Goal: Task Accomplishment & Management: Use online tool/utility

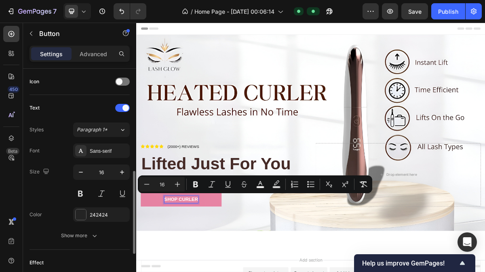
scroll to position [254, 0]
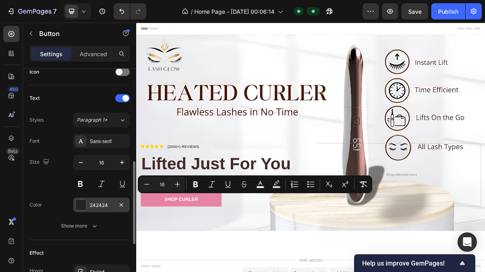
click at [92, 203] on div "242424" at bounding box center [101, 205] width 23 height 7
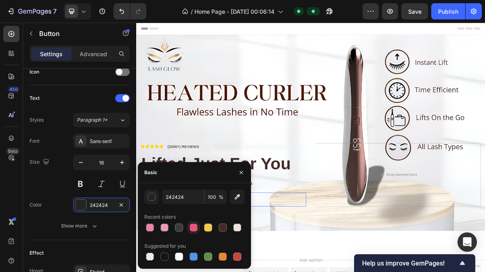
click at [192, 228] on div at bounding box center [194, 228] width 8 height 8
type input "E75480"
click at [338, 272] on div "Icon Icon Icon Icon Icon Icon List (2000+) REVIEWS Text Block Row Lifted Just F…" at bounding box center [378, 244] width 485 height 135
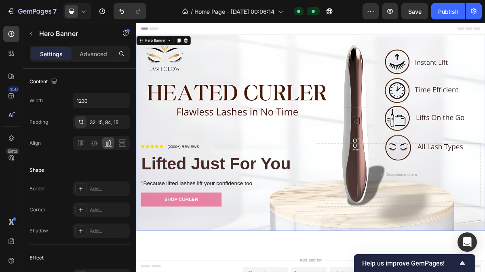
scroll to position [0, 0]
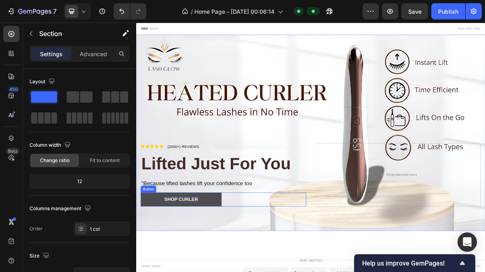
click at [200, 265] on span "shop Curler" at bounding box center [198, 268] width 47 height 7
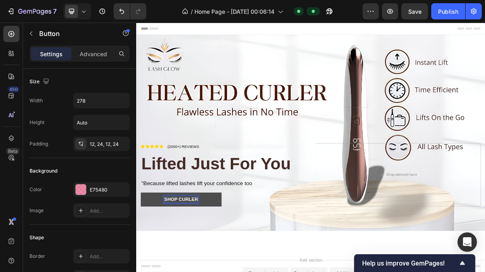
click at [200, 265] on span "shop Curler" at bounding box center [198, 268] width 47 height 7
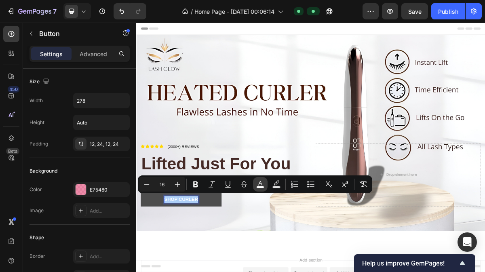
click at [262, 182] on icon "Editor contextual toolbar" at bounding box center [260, 184] width 8 height 8
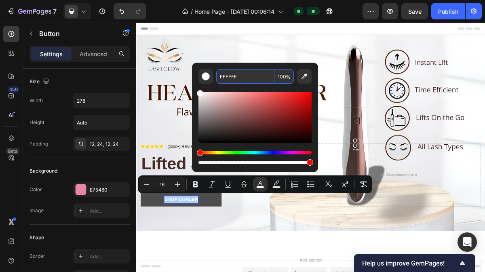
click at [256, 75] on input "FFFFFF" at bounding box center [245, 76] width 58 height 15
click at [279, 76] on input "100" at bounding box center [284, 76] width 19 height 15
click at [209, 78] on div "Editor contextual toolbar" at bounding box center [206, 76] width 8 height 8
click at [273, 180] on icon "Editor contextual toolbar" at bounding box center [277, 184] width 8 height 8
type input "000000"
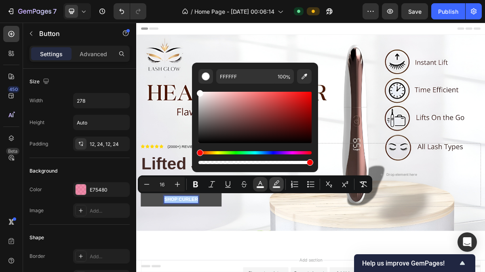
type input "77"
click at [263, 183] on icon "Editor contextual toolbar" at bounding box center [260, 184] width 8 height 8
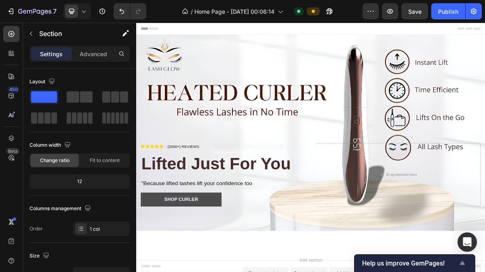
click at [409, 260] on span "Help us improve GemPages!" at bounding box center [409, 264] width 95 height 8
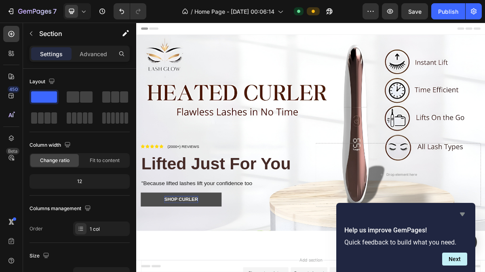
click at [459, 215] on icon "Hide survey" at bounding box center [463, 214] width 10 height 10
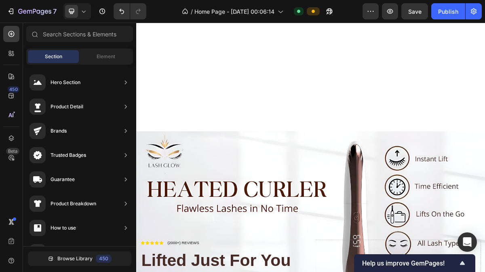
scroll to position [275, 0]
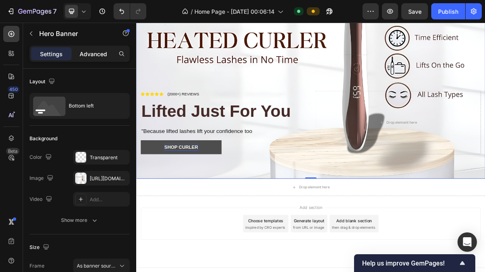
click at [98, 53] on p "Advanced" at bounding box center [93, 54] width 27 height 8
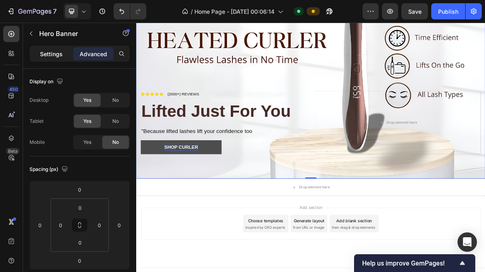
click at [54, 51] on p "Settings" at bounding box center [51, 54] width 23 height 8
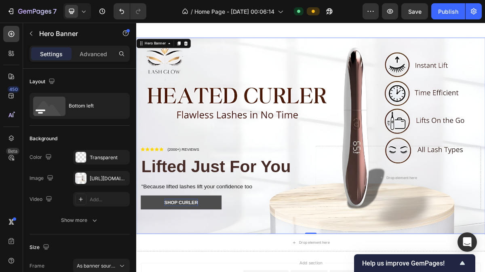
scroll to position [62, 0]
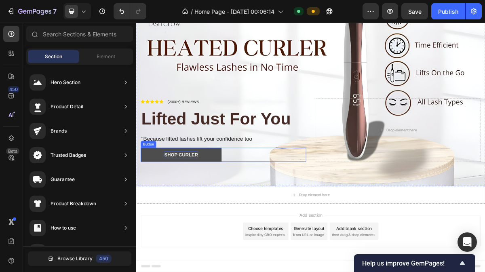
click at [215, 203] on span "shop Curler" at bounding box center [198, 206] width 47 height 7
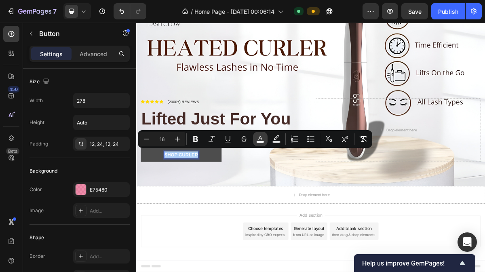
click at [260, 137] on icon "Editor contextual toolbar" at bounding box center [260, 138] width 4 height 4
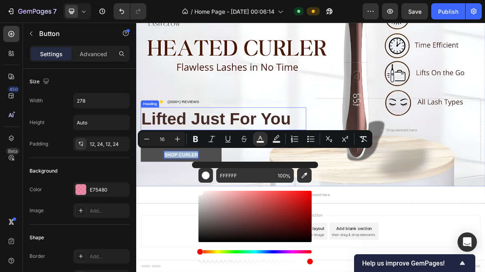
click at [262, 158] on p "Lifted Just For You" at bounding box center [257, 156] width 228 height 30
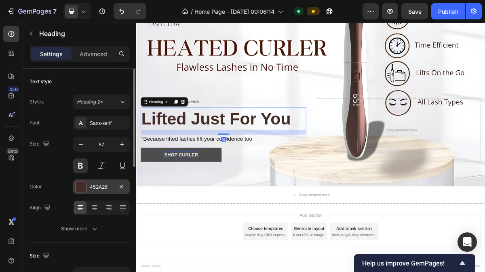
click at [102, 186] on div "452A26" at bounding box center [101, 187] width 23 height 7
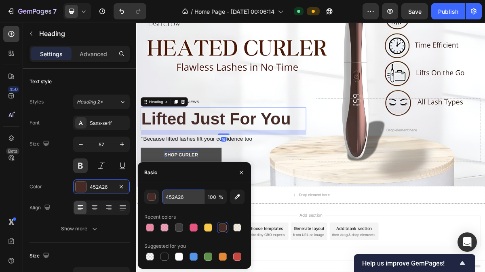
click at [176, 200] on input "452A26" at bounding box center [183, 197] width 42 height 15
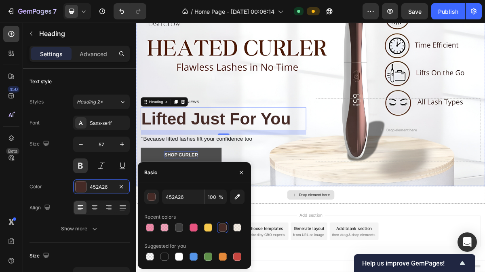
click at [355, 234] on div "Icon Icon Icon Icon Icon Icon List (2000+) REVIEWS Text Block Row Lifted Just F…" at bounding box center [378, 182] width 485 height 135
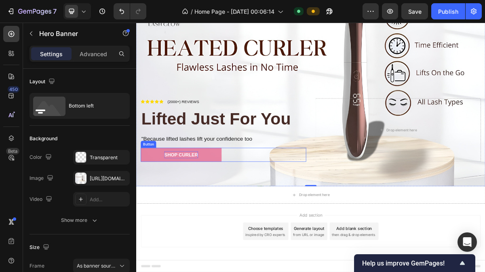
click at [209, 203] on span "shop Curler" at bounding box center [198, 206] width 47 height 7
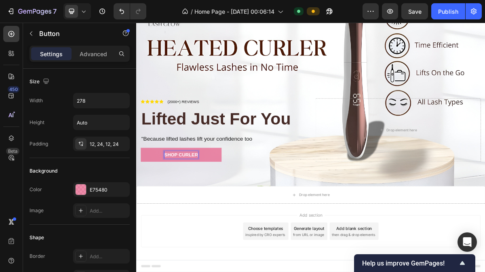
click at [209, 203] on span "shop Curler" at bounding box center [198, 206] width 47 height 7
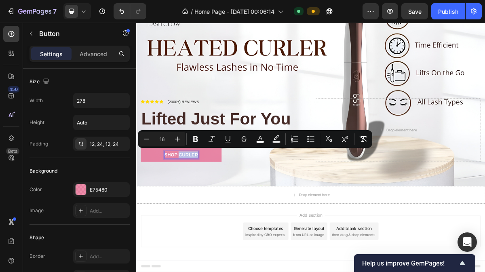
click at [209, 203] on span "shop Curler" at bounding box center [198, 206] width 47 height 7
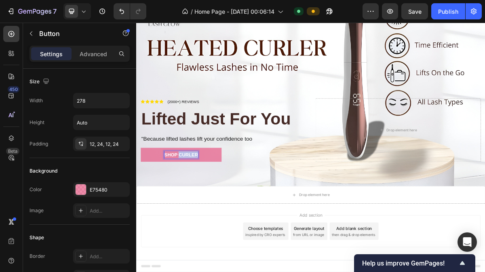
click at [209, 203] on span "shop Curler" at bounding box center [198, 206] width 47 height 7
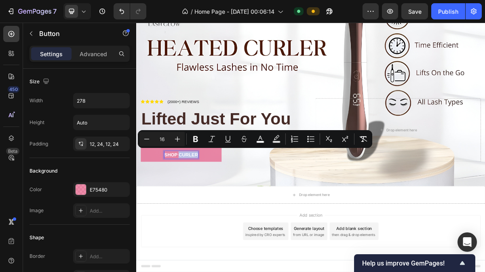
click at [209, 203] on span "shop Curler" at bounding box center [198, 206] width 47 height 7
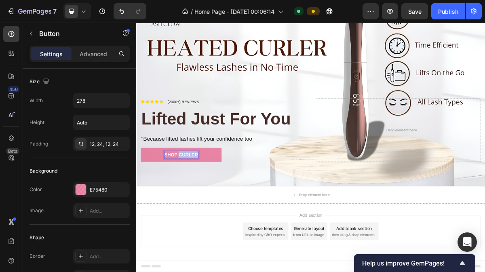
click at [209, 203] on span "shop Curler" at bounding box center [198, 206] width 47 height 7
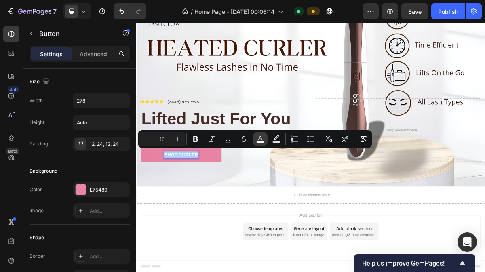
click at [265, 138] on button "color" at bounding box center [260, 139] width 15 height 15
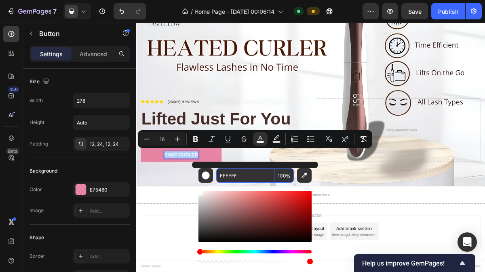
click at [243, 172] on input "FFFFFF" at bounding box center [245, 175] width 58 height 15
paste input "452A26"
type input "452A26"
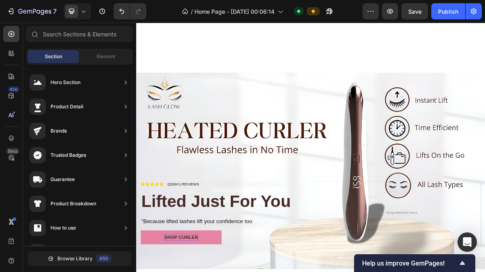
scroll to position [150, 0]
click at [204, 252] on p "(2000+) REVIEWS" at bounding box center [202, 247] width 44 height 8
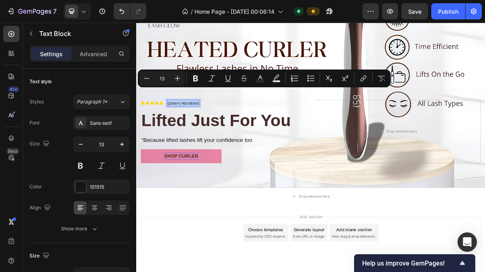
scroll to position [276, 0]
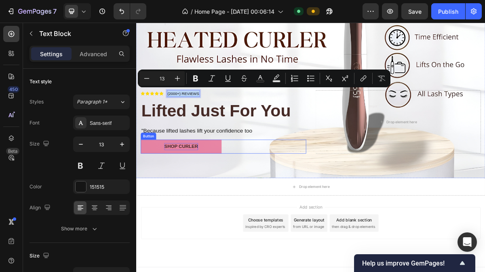
click at [209, 191] on span "shop Curler" at bounding box center [198, 194] width 47 height 7
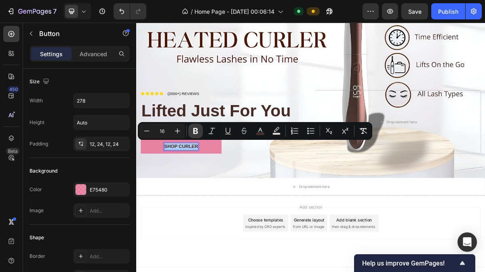
click at [192, 131] on icon "Editor contextual toolbar" at bounding box center [196, 131] width 8 height 8
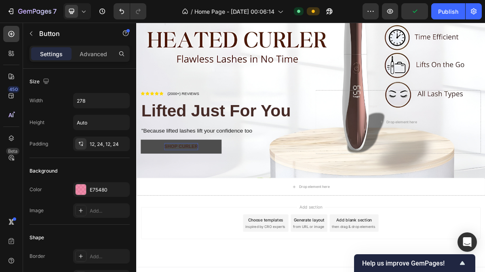
click at [203, 185] on button "shop Curler" at bounding box center [198, 194] width 112 height 19
click at [206, 192] on strong "shop Curler" at bounding box center [198, 194] width 47 height 7
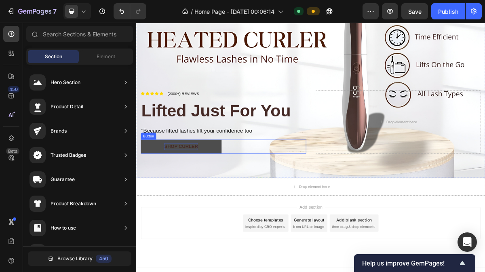
click at [204, 191] on strong "shop Curler" at bounding box center [198, 194] width 47 height 7
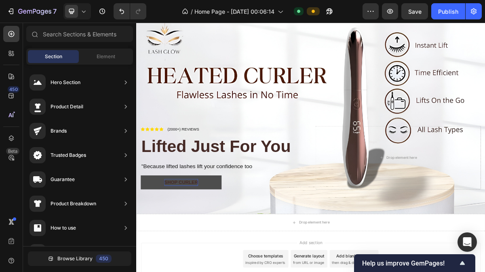
scroll to position [226, 0]
click at [208, 240] on p "shop Curler" at bounding box center [198, 245] width 47 height 10
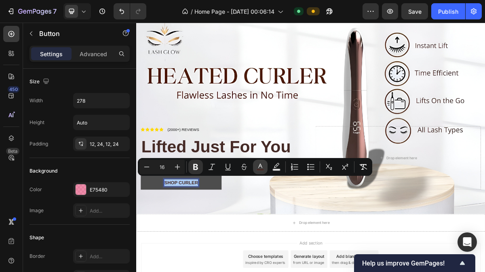
click at [266, 166] on button "color" at bounding box center [260, 167] width 15 height 15
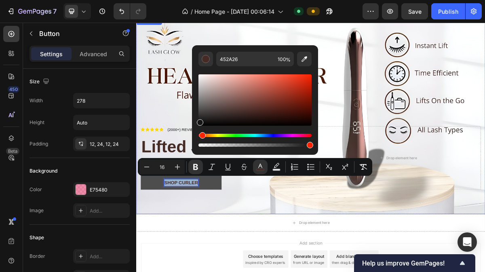
drag, startPoint x: 388, startPoint y: 135, endPoint x: 189, endPoint y: 159, distance: 200.4
type input "161616"
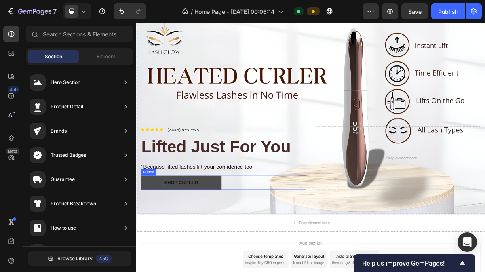
click at [201, 235] on button "shop Curler" at bounding box center [198, 244] width 112 height 19
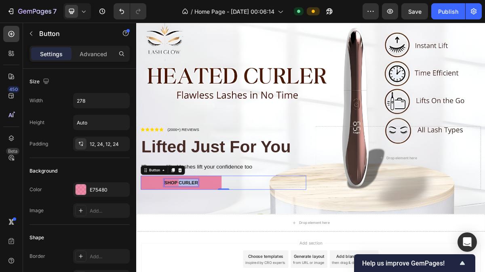
click at [214, 241] on strong "shop Curler" at bounding box center [198, 244] width 47 height 7
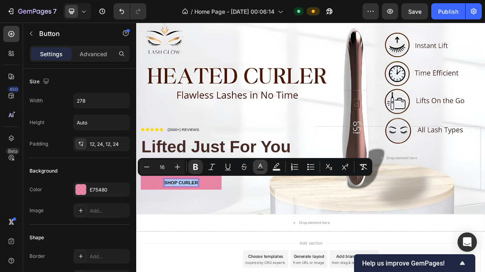
click at [264, 169] on icon "Editor contextual toolbar" at bounding box center [260, 167] width 8 height 8
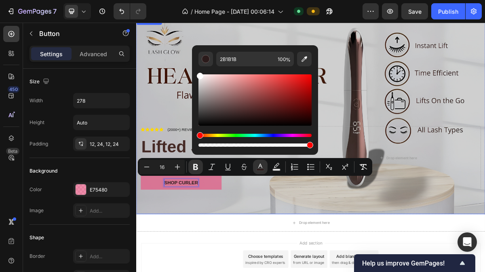
drag, startPoint x: 376, startPoint y: 140, endPoint x: 178, endPoint y: 84, distance: 206.1
type input "FFFFFF"
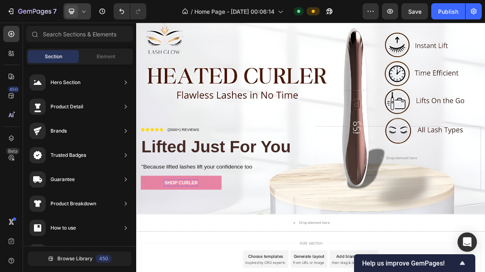
click at [78, 11] on div at bounding box center [76, 11] width 27 height 16
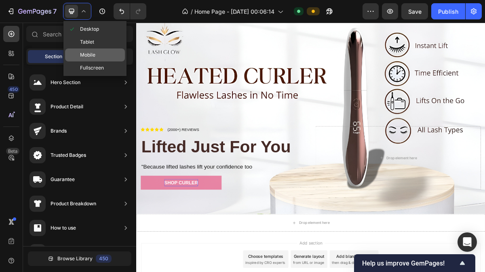
click at [90, 51] on span "Mobile" at bounding box center [87, 55] width 15 height 8
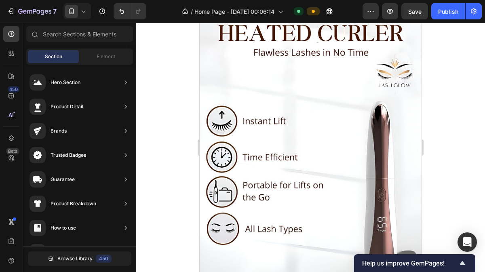
scroll to position [43, 0]
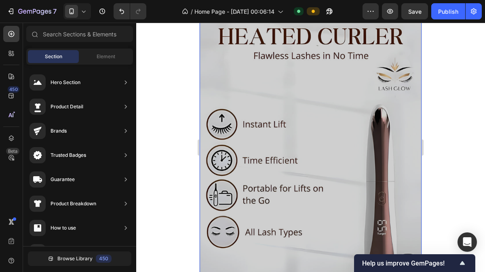
click at [269, 85] on div "Overlay" at bounding box center [311, 193] width 222 height 395
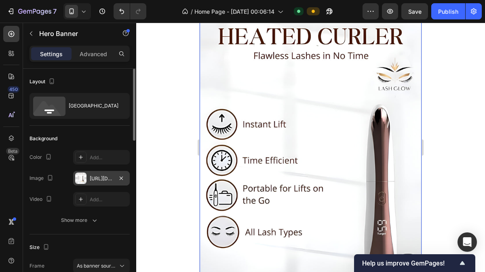
click at [101, 178] on div "[URL][DOMAIN_NAME]" at bounding box center [101, 178] width 23 height 7
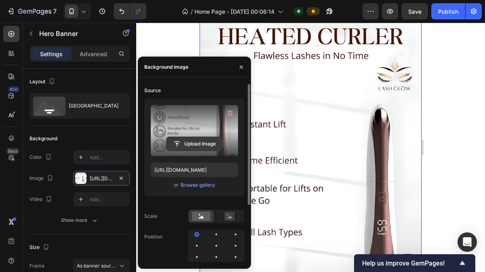
click at [188, 144] on input "file" at bounding box center [195, 144] width 56 height 14
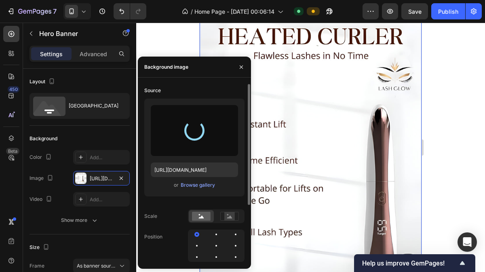
type input "[URL][DOMAIN_NAME]"
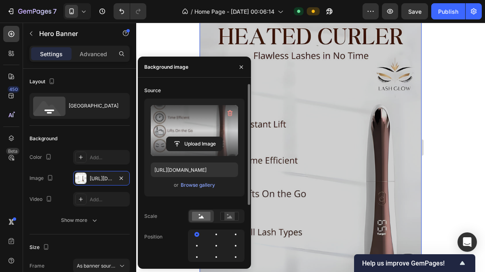
click at [280, 85] on div "Overlay" at bounding box center [311, 193] width 222 height 395
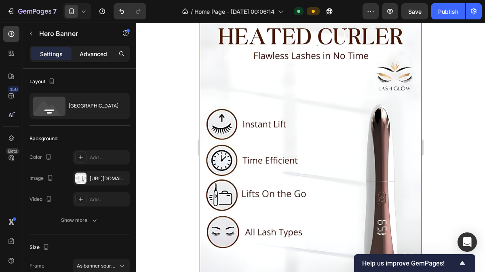
click at [86, 54] on p "Advanced" at bounding box center [93, 54] width 27 height 8
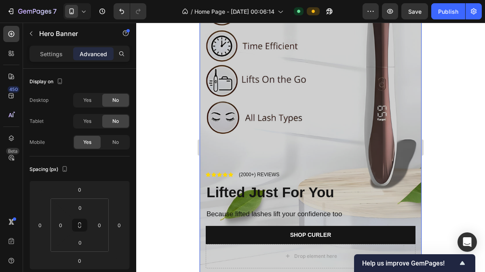
scroll to position [158, 0]
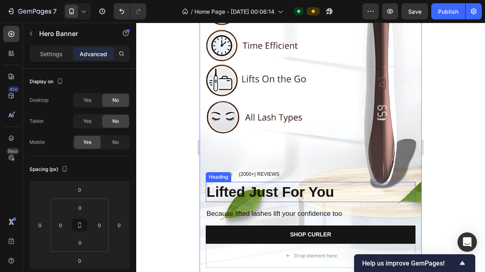
click at [252, 184] on strong "Lifted Just For You" at bounding box center [271, 192] width 128 height 16
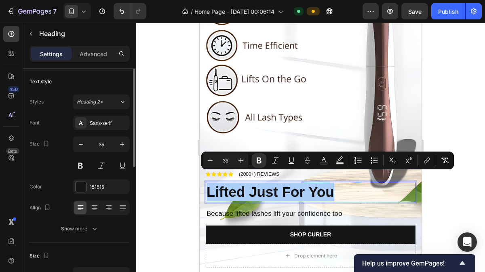
click at [99, 195] on div "Font Sans-serif Size 35 Color 151515 Align Show more" at bounding box center [80, 176] width 100 height 121
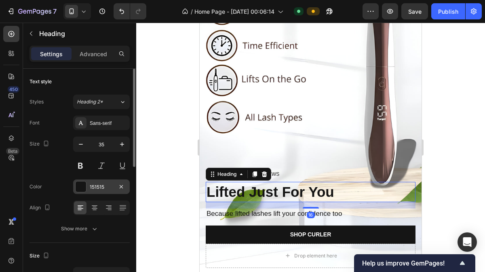
click at [100, 191] on div "151515" at bounding box center [101, 187] width 57 height 15
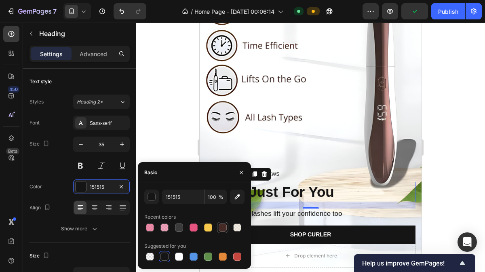
click at [225, 230] on div at bounding box center [223, 228] width 8 height 8
type input "452A26"
click at [454, 153] on div at bounding box center [310, 148] width 349 height 250
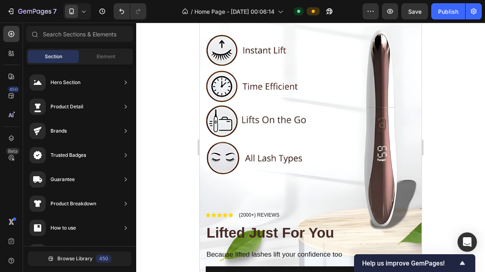
scroll to position [118, 0]
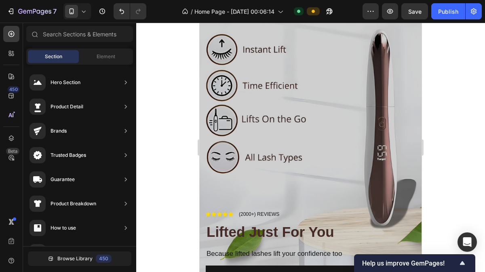
click at [338, 127] on div "Overlay" at bounding box center [311, 119] width 222 height 395
click at [316, 100] on div "Overlay" at bounding box center [311, 119] width 222 height 395
click at [334, 102] on div "Overlay" at bounding box center [311, 119] width 222 height 395
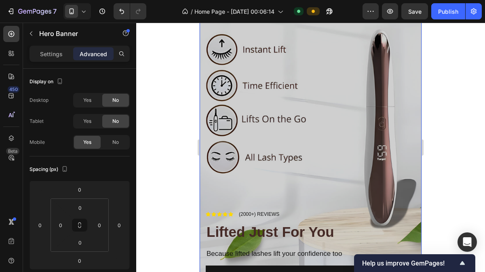
click at [348, 176] on div "Overlay" at bounding box center [311, 119] width 222 height 395
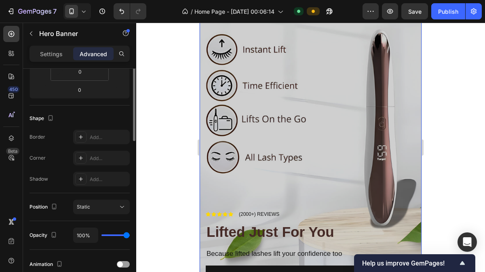
scroll to position [104, 0]
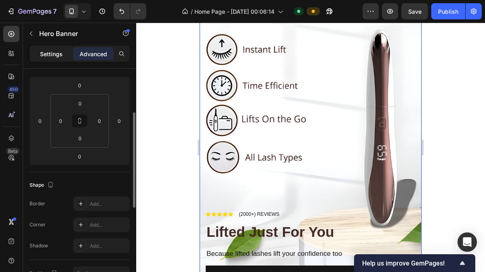
click at [59, 170] on div "Spacing (px) 0 0 0 0 0 0 0 0" at bounding box center [80, 112] width 100 height 120
click at [46, 59] on div "Settings" at bounding box center [51, 53] width 40 height 13
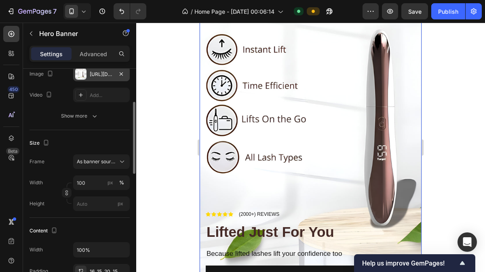
click at [102, 77] on div "[URL][DOMAIN_NAME]" at bounding box center [101, 74] width 23 height 7
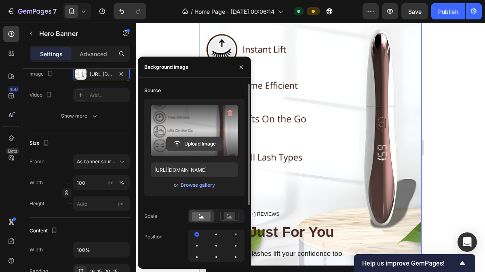
click at [188, 139] on input "file" at bounding box center [195, 144] width 56 height 14
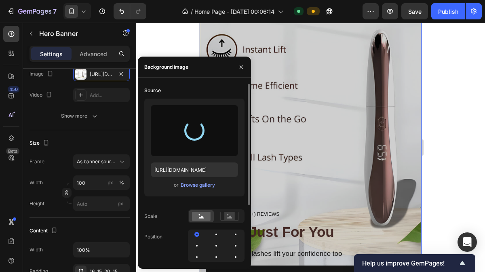
click at [355, 137] on div "Overlay" at bounding box center [311, 119] width 222 height 395
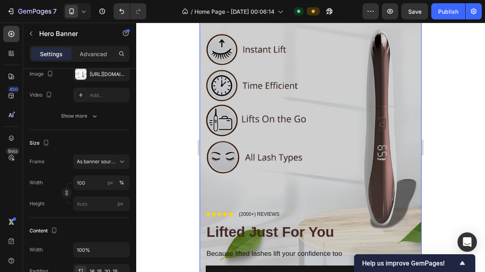
click at [355, 137] on div "Overlay" at bounding box center [311, 119] width 222 height 395
drag, startPoint x: 628, startPoint y: 167, endPoint x: 362, endPoint y: 136, distance: 267.9
click at [362, 136] on div "Overlay" at bounding box center [311, 119] width 222 height 395
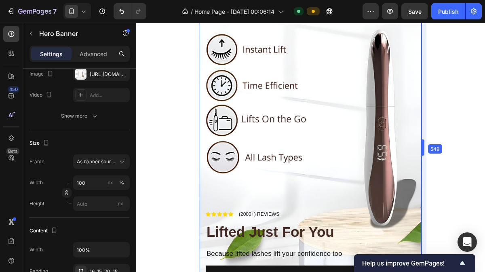
drag, startPoint x: 423, startPoint y: 140, endPoint x: 429, endPoint y: 144, distance: 7.0
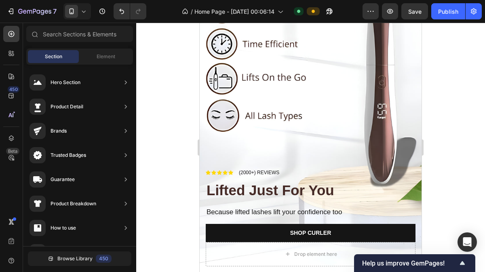
scroll to position [178, 0]
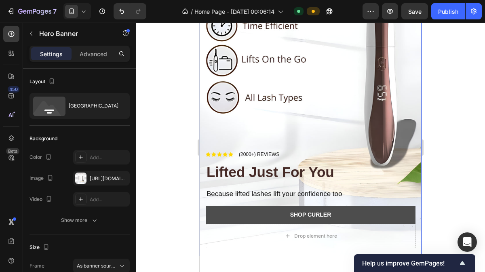
click at [369, 198] on div "Icon Icon Icon Icon Icon Icon List (2000+) REVIEWS Text Block Row ⁠⁠⁠⁠⁠⁠⁠ Lifte…" at bounding box center [311, 187] width 210 height 74
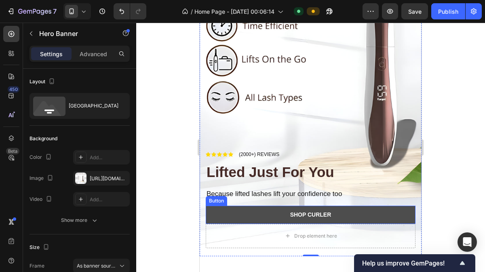
click at [369, 206] on button "Shop curler" at bounding box center [311, 215] width 210 height 18
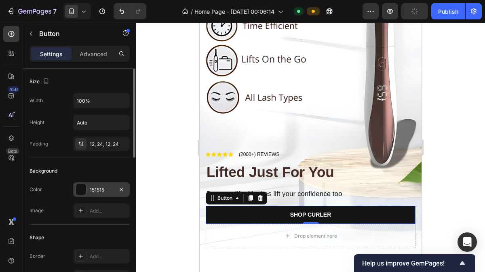
click at [103, 188] on div "151515" at bounding box center [101, 189] width 23 height 7
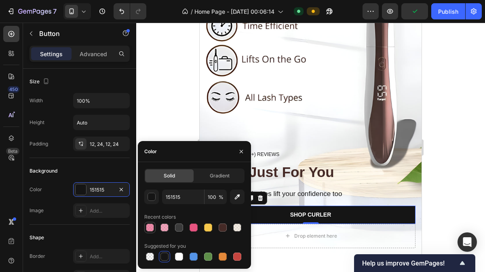
click at [152, 226] on div at bounding box center [150, 228] width 8 height 8
type input "E75480"
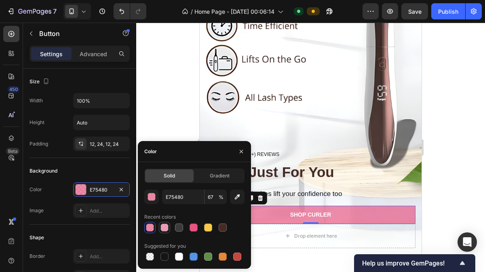
click at [165, 227] on div at bounding box center [165, 228] width 8 height 8
type input "52"
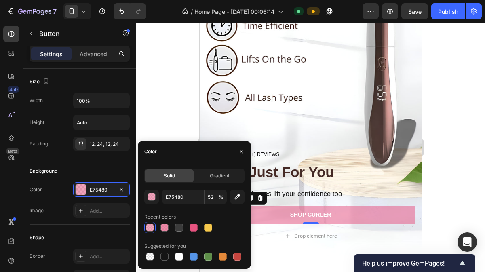
click at [437, 174] on div at bounding box center [310, 148] width 349 height 250
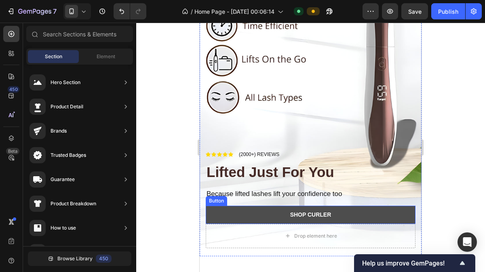
click at [258, 206] on button "Shop curler" at bounding box center [311, 215] width 210 height 18
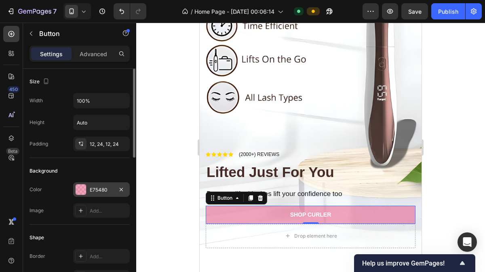
click at [107, 188] on div "E75480" at bounding box center [101, 189] width 23 height 7
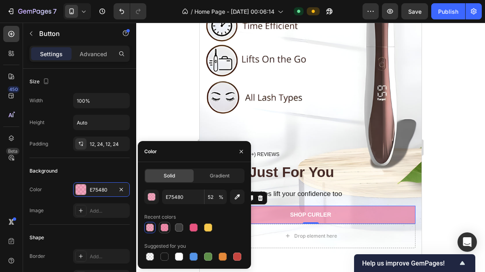
click at [162, 227] on div at bounding box center [165, 228] width 8 height 8
type input "67"
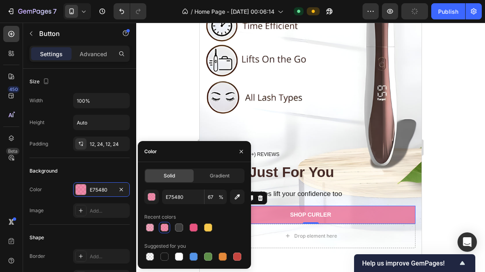
click at [432, 150] on div at bounding box center [310, 148] width 349 height 250
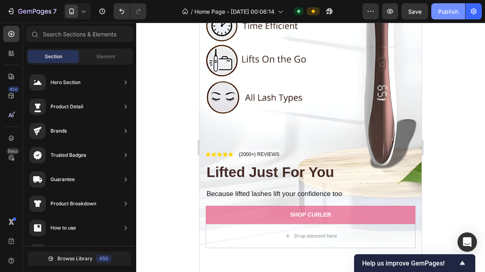
click at [445, 11] on div "Publish" at bounding box center [448, 11] width 20 height 8
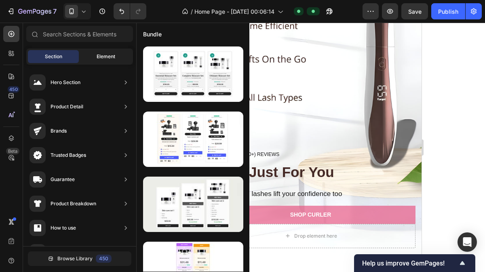
click at [112, 62] on div "Element" at bounding box center [105, 56] width 51 height 13
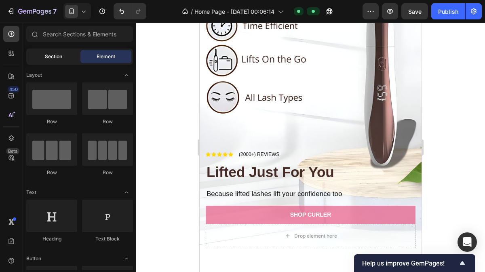
click at [65, 59] on div "Section" at bounding box center [53, 56] width 51 height 13
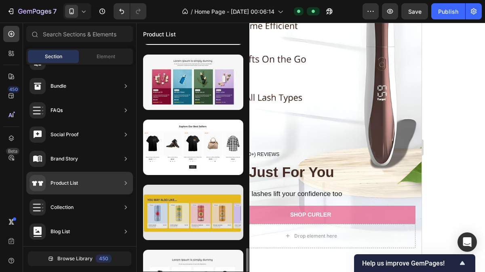
scroll to position [788, 0]
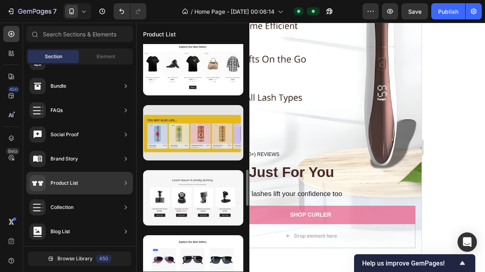
click at [194, 203] on div at bounding box center [193, 197] width 100 height 55
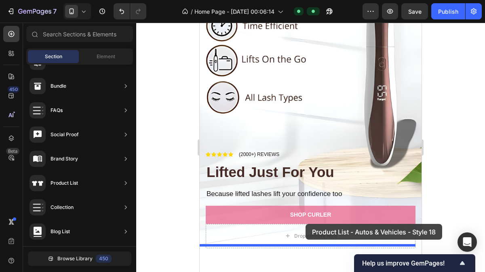
drag, startPoint x: 393, startPoint y: 226, endPoint x: 305, endPoint y: 224, distance: 88.6
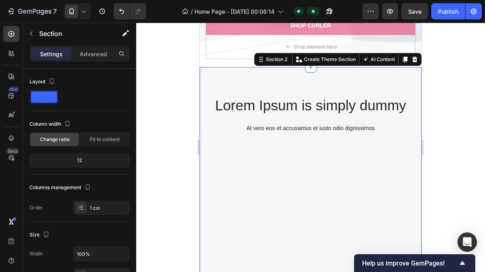
scroll to position [372, 0]
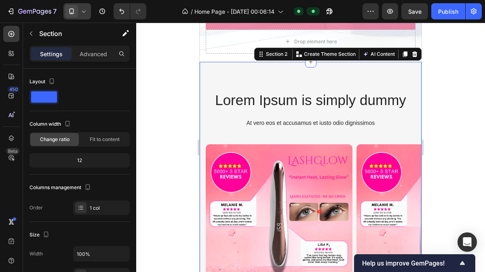
click at [88, 10] on div at bounding box center [76, 11] width 27 height 16
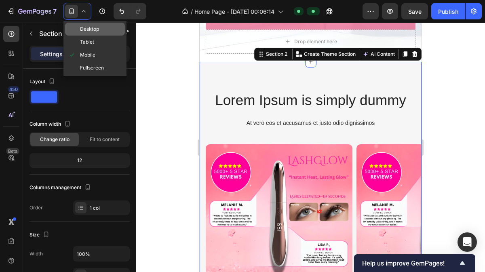
click at [87, 30] on span "Desktop" at bounding box center [89, 29] width 19 height 8
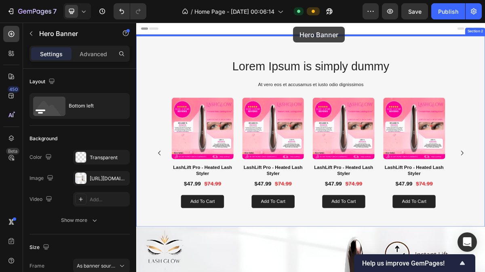
drag, startPoint x: 344, startPoint y: 142, endPoint x: 354, endPoint y: 27, distance: 115.3
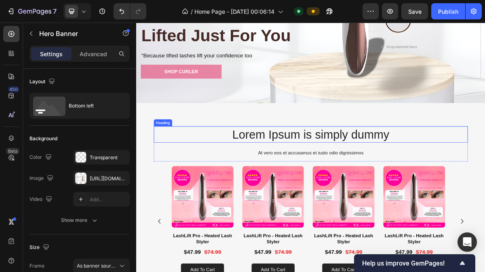
scroll to position [211, 0]
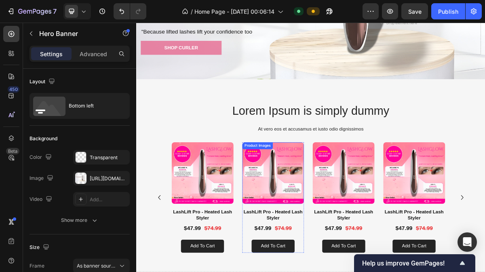
click at [361, 271] on div "Product Images" at bounding box center [327, 235] width 86 height 93
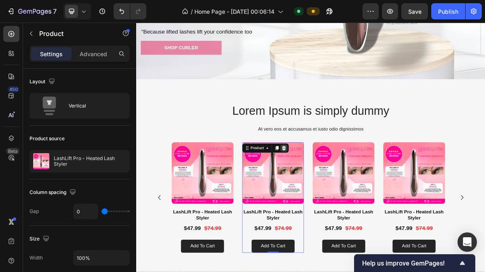
click at [341, 194] on icon at bounding box center [341, 197] width 6 height 6
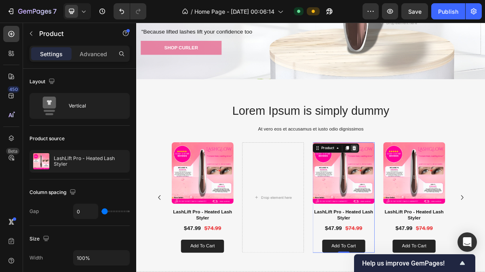
click at [439, 194] on icon at bounding box center [439, 197] width 5 height 6
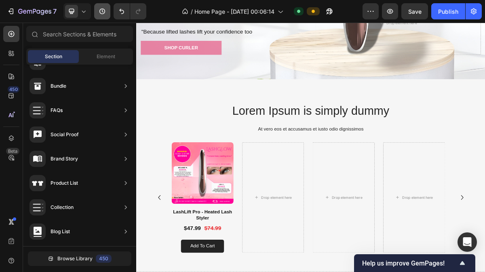
scroll to position [0, 0]
click at [221, 214] on img at bounding box center [229, 232] width 86 height 86
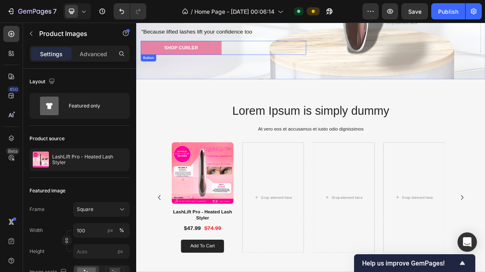
click at [221, 214] on img at bounding box center [229, 232] width 86 height 86
click at [288, 145] on h2 "Lorem Ipsum is simply dummy" at bounding box center [379, 144] width 437 height 23
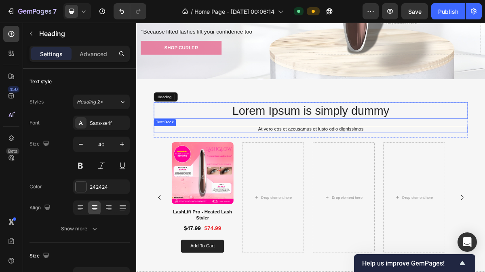
click at [222, 220] on img at bounding box center [229, 232] width 86 height 86
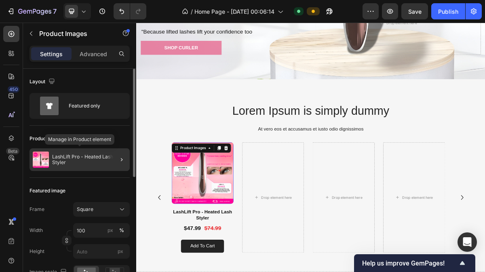
click at [100, 157] on p "LashLift Pro - Heated Lash Styler" at bounding box center [89, 159] width 74 height 11
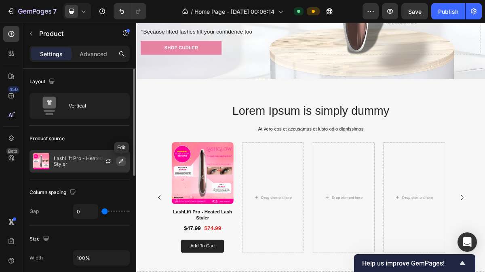
click at [119, 161] on icon "button" at bounding box center [121, 161] width 6 height 6
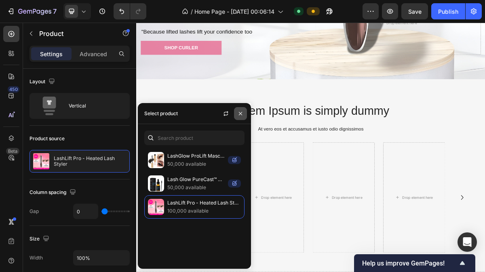
click at [238, 116] on icon "button" at bounding box center [240, 113] width 6 height 6
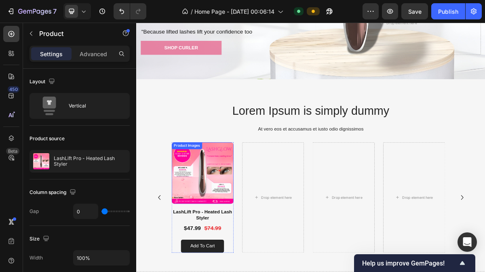
click at [260, 196] on img at bounding box center [229, 232] width 86 height 86
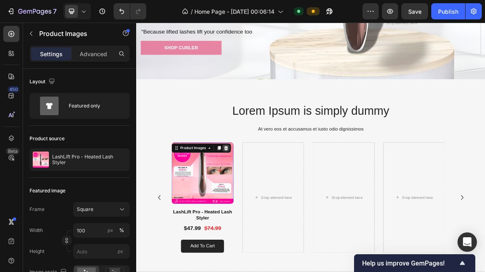
click at [260, 194] on icon at bounding box center [261, 197] width 6 height 6
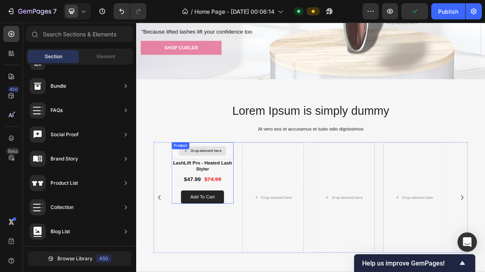
click at [246, 198] on div "Drop element here" at bounding box center [233, 201] width 43 height 6
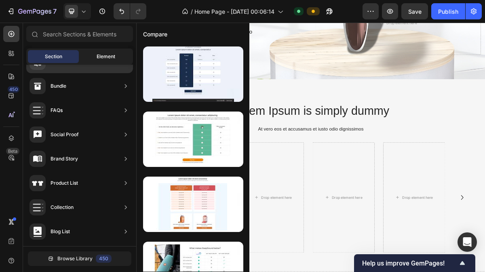
click at [102, 61] on div "Element" at bounding box center [105, 56] width 51 height 13
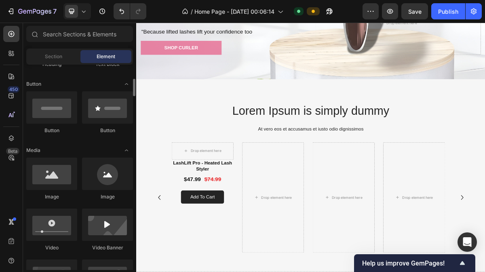
scroll to position [176, 0]
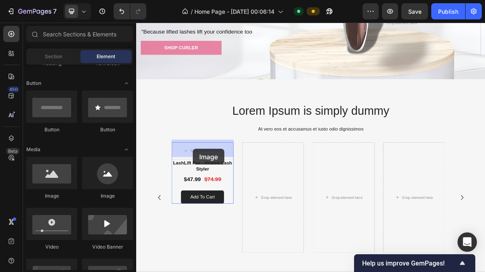
drag, startPoint x: 231, startPoint y: 192, endPoint x: 215, endPoint y: 198, distance: 16.4
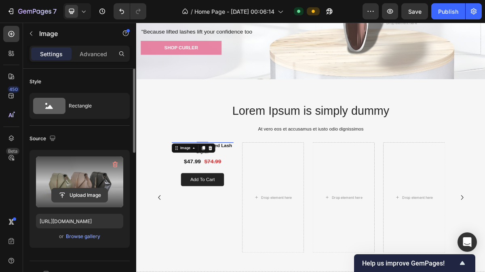
click at [88, 189] on input "file" at bounding box center [80, 195] width 56 height 14
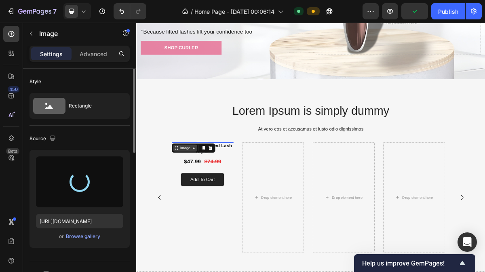
type input "[URL][DOMAIN_NAME]"
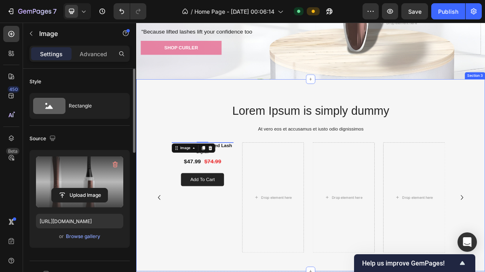
click at [232, 154] on div "Lorem Ipsum is simply dummy Heading At vero eos et accusamus et iusto odio dign…" at bounding box center [379, 157] width 437 height 49
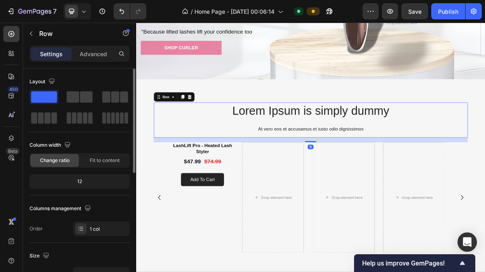
click at [226, 140] on h2 "Lorem Ipsum is simply dummy" at bounding box center [379, 144] width 437 height 23
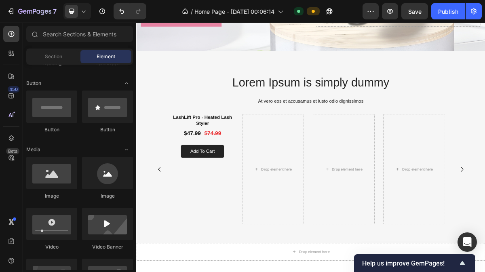
scroll to position [226, 0]
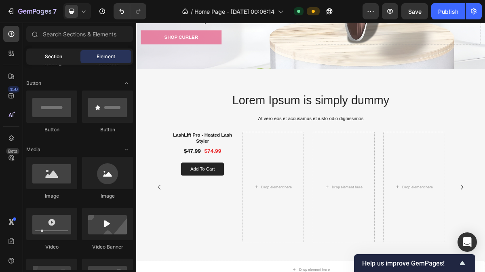
click at [66, 55] on div "Section" at bounding box center [53, 56] width 51 height 13
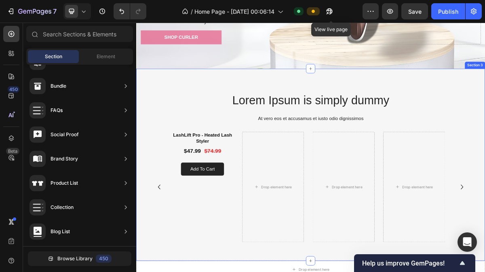
click at [485, 110] on div "Lorem Ipsum is simply dummy Heading At vero eos et accusamus et iusto odio dign…" at bounding box center [378, 220] width 485 height 267
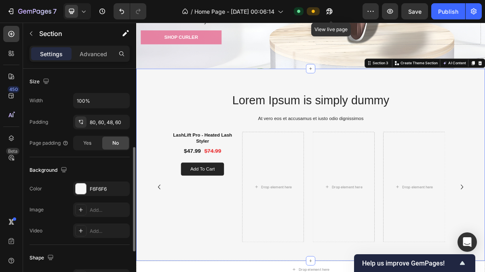
scroll to position [176, 0]
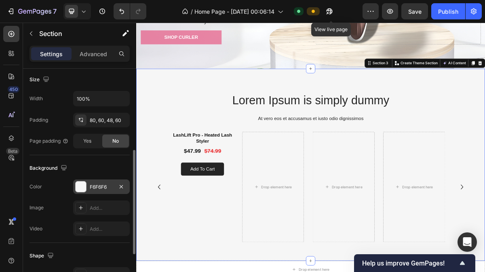
click at [102, 184] on div "F6F6F6" at bounding box center [101, 187] width 23 height 7
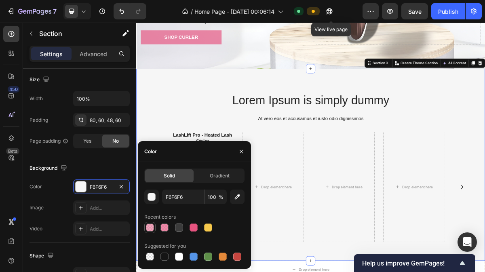
click at [148, 229] on div at bounding box center [150, 228] width 8 height 8
type input "E75480"
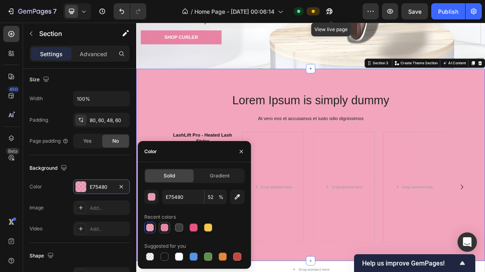
click at [159, 231] on div at bounding box center [164, 227] width 11 height 11
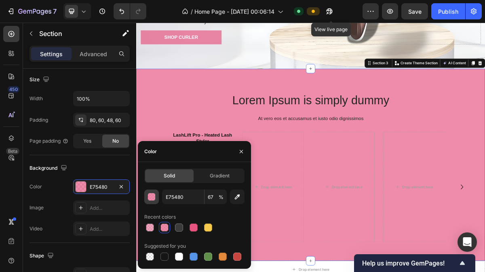
click at [155, 200] on div "button" at bounding box center [152, 197] width 8 height 8
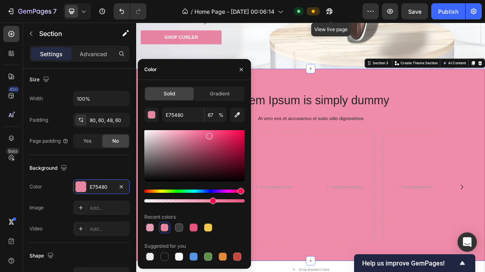
click at [186, 204] on div at bounding box center [194, 167] width 100 height 76
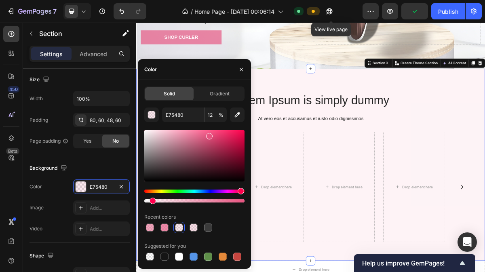
drag, startPoint x: 213, startPoint y: 198, endPoint x: 152, endPoint y: 209, distance: 62.6
click at [152, 209] on div "E75480 12 % Recent colors Suggested for you" at bounding box center [194, 185] width 100 height 155
type input "7"
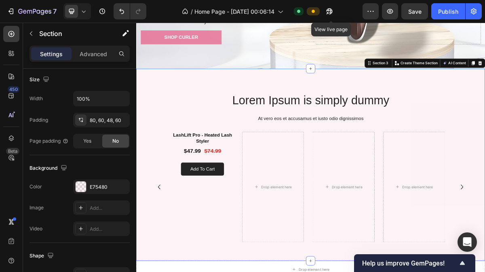
click at [485, 105] on div "Lorem Ipsum is simply dummy Heading At vero eos et accusamus et iusto odio dign…" at bounding box center [378, 220] width 485 height 267
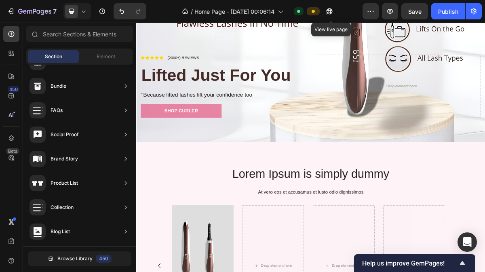
scroll to position [139, 0]
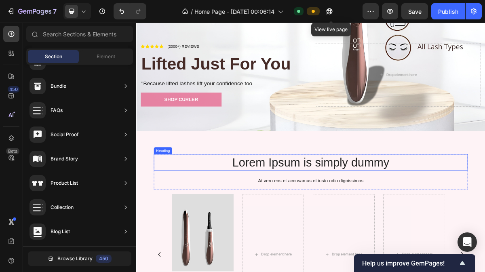
click at [485, 205] on h2 "Lorem Ipsum is simply dummy" at bounding box center [379, 216] width 437 height 23
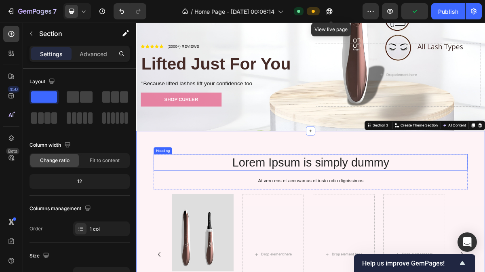
click at [215, 205] on h2 "Lorem Ipsum is simply dummy" at bounding box center [379, 216] width 437 height 23
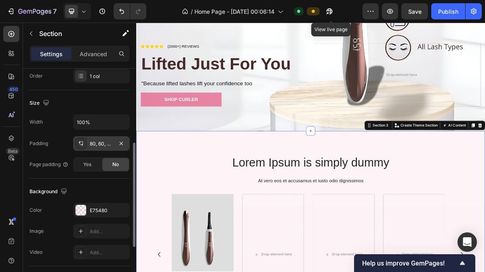
scroll to position [157, 0]
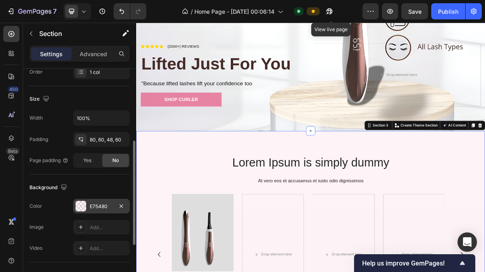
click at [100, 203] on div "E75480" at bounding box center [101, 206] width 23 height 7
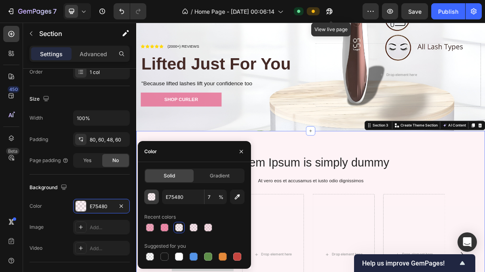
click at [153, 196] on div "button" at bounding box center [152, 197] width 8 height 8
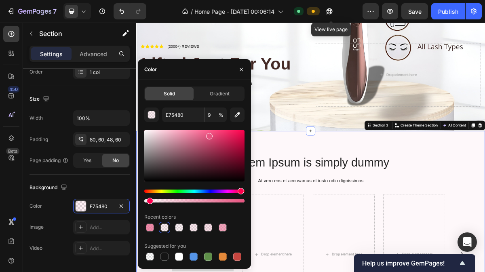
drag, startPoint x: 154, startPoint y: 202, endPoint x: 148, endPoint y: 204, distance: 6.4
click at [148, 204] on div "E75480 9 % Recent colors Suggested for you" at bounding box center [194, 185] width 100 height 155
type input "4"
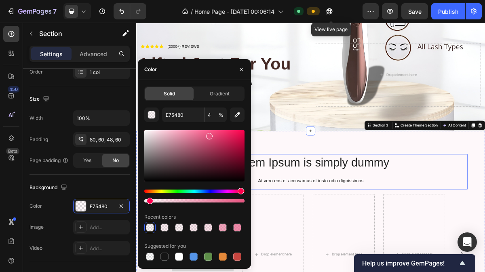
click at [485, 228] on div "Lorem Ipsum is simply dummy Heading At vero eos et accusamus et iusto odio dign…" at bounding box center [379, 229] width 437 height 49
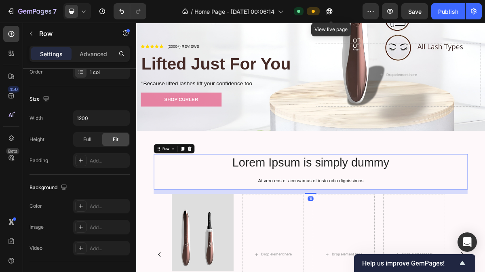
scroll to position [0, 0]
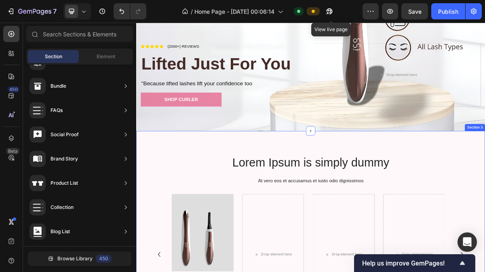
scroll to position [194, 0]
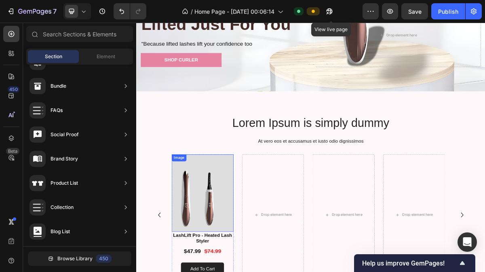
click at [231, 251] on img at bounding box center [229, 260] width 86 height 108
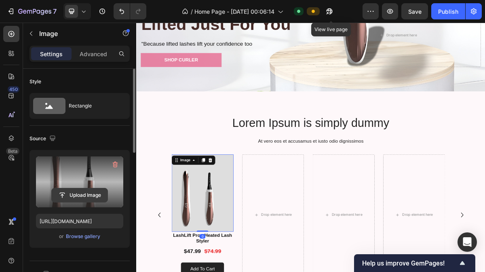
click at [90, 188] on input "file" at bounding box center [80, 195] width 56 height 14
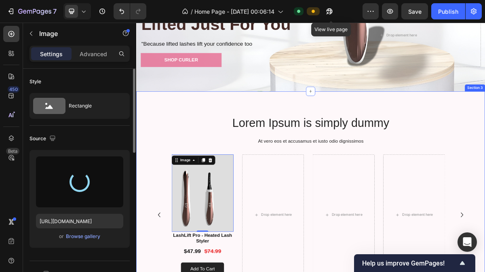
type input "[URL][DOMAIN_NAME]"
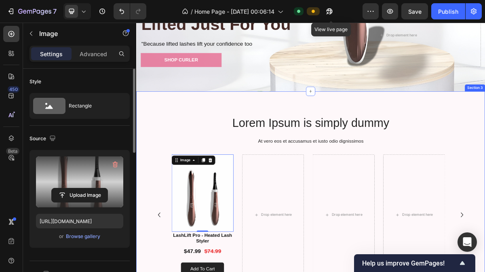
click at [241, 126] on div "Lorem Ipsum is simply dummy Heading At vero eos et accusamus et iusto odio dign…" at bounding box center [378, 259] width 485 height 282
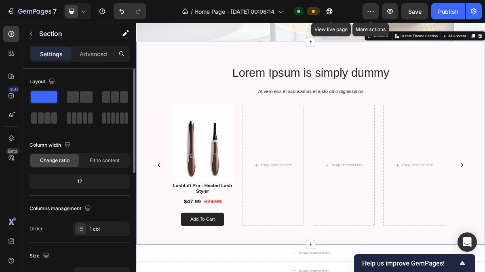
scroll to position [265, 0]
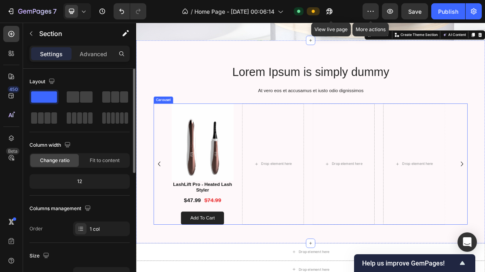
click at [331, 216] on div "Drop element here" at bounding box center [331, 219] width 43 height 6
click at [329, 218] on div "Drop element here" at bounding box center [331, 219] width 43 height 6
click at [327, 208] on div "Drop element here" at bounding box center [327, 219] width 86 height 169
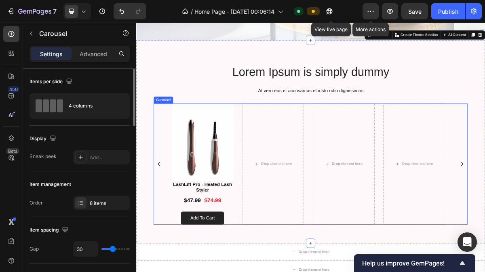
click at [323, 144] on div "Drop element here" at bounding box center [327, 219] width 86 height 169
click at [319, 199] on div "Drop element here" at bounding box center [327, 219] width 86 height 169
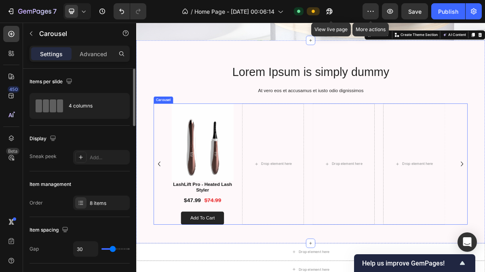
click at [323, 216] on div "Drop element here" at bounding box center [331, 219] width 43 height 6
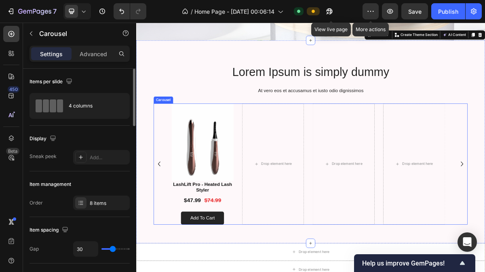
click at [323, 216] on div "Drop element here" at bounding box center [331, 219] width 43 height 6
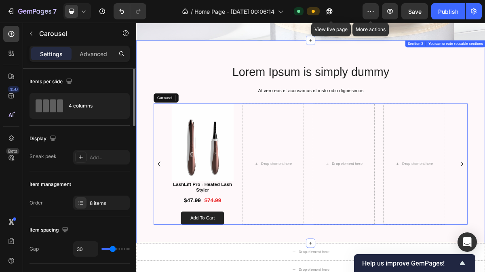
click at [197, 61] on div "Lorem Ipsum is simply dummy Heading At vero eos et accusamus et iusto odio dign…" at bounding box center [378, 188] width 485 height 282
click at [95, 52] on p "Advanced" at bounding box center [93, 54] width 27 height 8
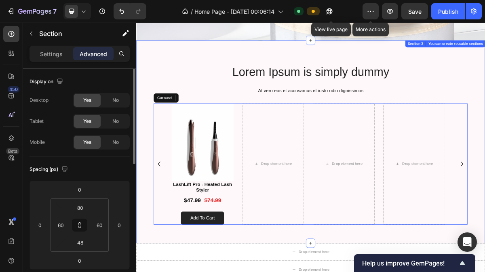
click at [319, 216] on div "Drop element here" at bounding box center [331, 219] width 43 height 6
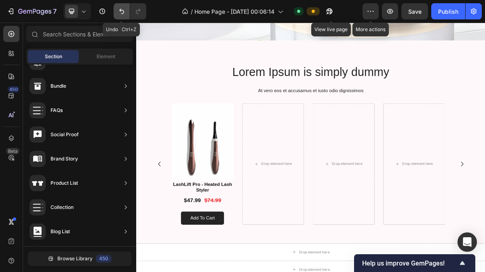
click at [122, 12] on icon "Undo/Redo" at bounding box center [122, 11] width 8 height 8
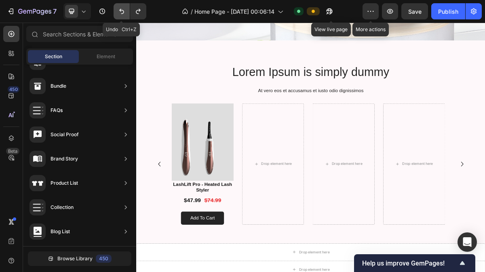
click at [122, 12] on icon "Undo/Redo" at bounding box center [122, 11] width 8 height 8
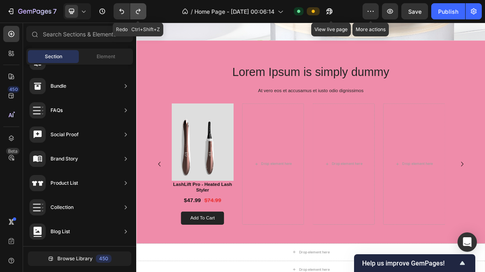
click at [136, 8] on icon "Undo/Redo" at bounding box center [138, 11] width 8 height 8
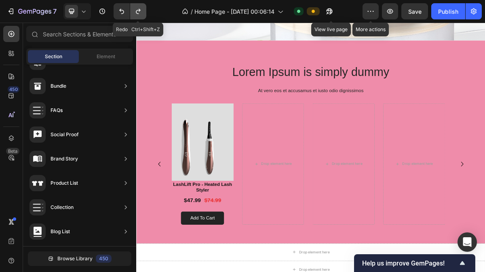
click at [136, 8] on icon "Undo/Redo" at bounding box center [138, 11] width 8 height 8
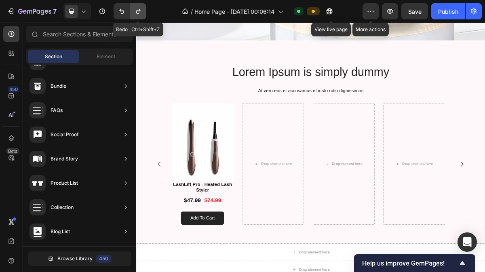
click at [136, 8] on icon "Undo/Redo" at bounding box center [138, 11] width 8 height 8
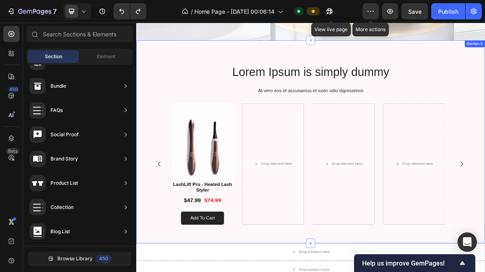
click at [237, 74] on div "Lorem Ipsum is simply dummy Heading At vero eos et accusamus et iusto odio dign…" at bounding box center [378, 188] width 485 height 282
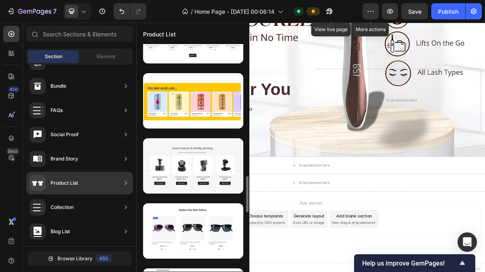
scroll to position [822, 0]
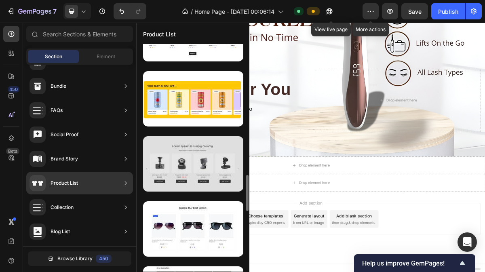
click at [191, 167] on div at bounding box center [193, 163] width 100 height 55
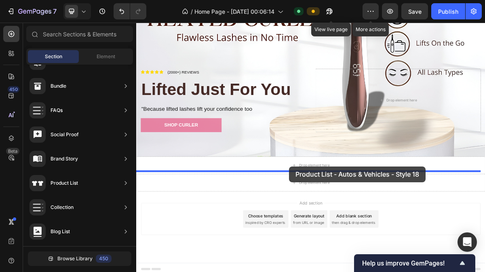
drag, startPoint x: 327, startPoint y: 189, endPoint x: 349, endPoint y: 223, distance: 40.0
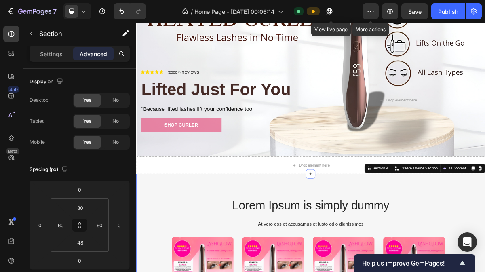
scroll to position [282, 0]
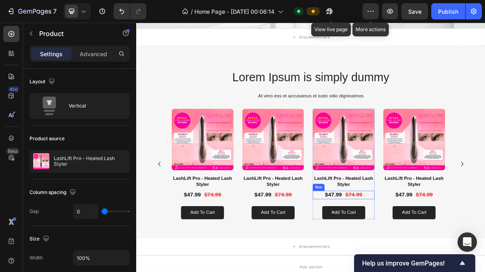
click at [456, 263] on div "$47.99 Product Price Product Price $74.99 Product Price Product Price Row" at bounding box center [425, 262] width 86 height 12
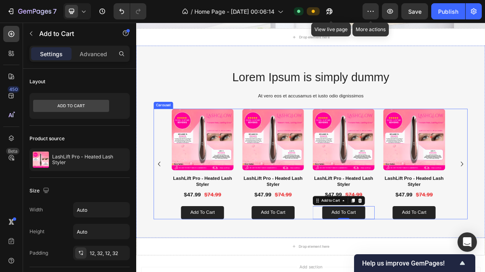
click at [477, 252] on div "Product Images LashLift Pro - Heated Lash Styler Product Title $47.99 Product P…" at bounding box center [379, 219] width 387 height 154
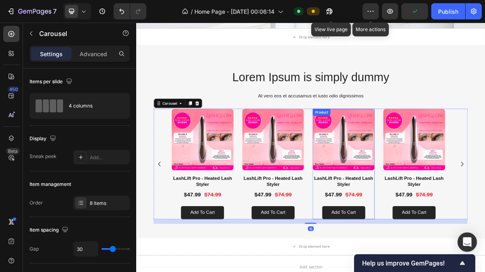
click at [460, 266] on div "LashLift Pro - Heated Lash Styler Product Title $47.99 Product Price Product Pr…" at bounding box center [425, 265] width 86 height 61
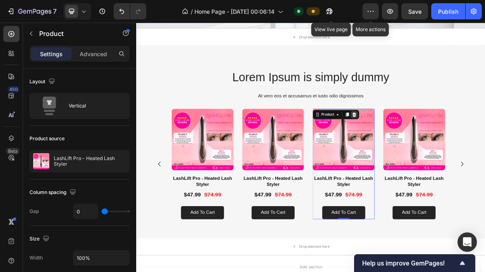
click at [442, 148] on icon at bounding box center [439, 150] width 6 height 6
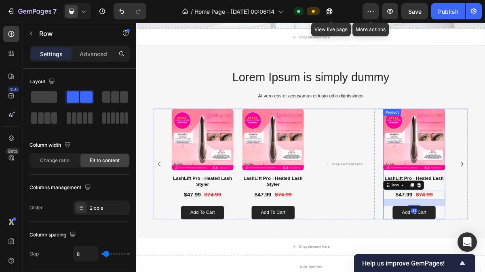
click at [485, 241] on div "Product Images LashLift Pro - Heated Lash Styler Product Title $47.99 Product P…" at bounding box center [379, 219] width 437 height 154
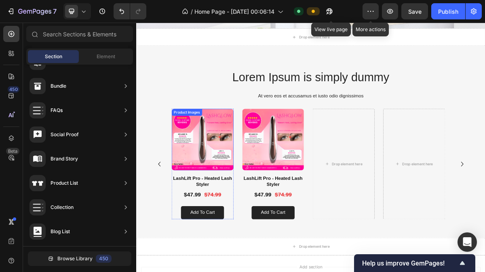
click at [232, 183] on img at bounding box center [229, 185] width 86 height 86
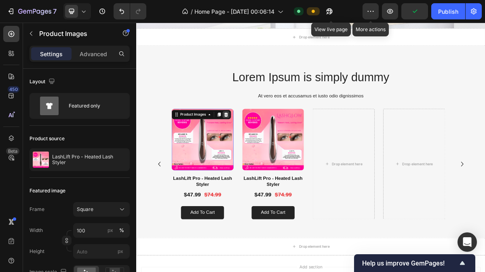
click at [263, 149] on icon at bounding box center [261, 150] width 6 height 6
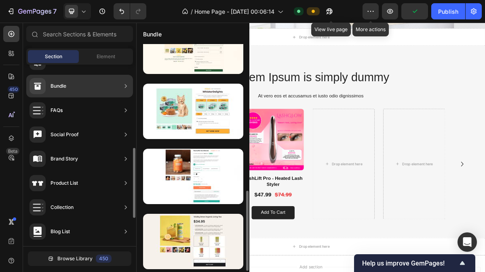
scroll to position [418, 0]
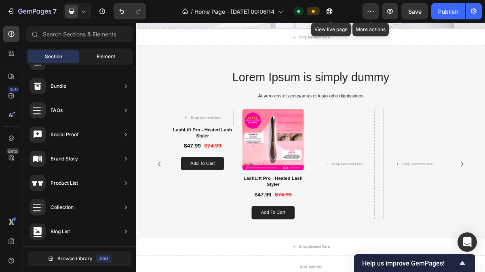
click at [101, 55] on span "Element" at bounding box center [106, 56] width 19 height 7
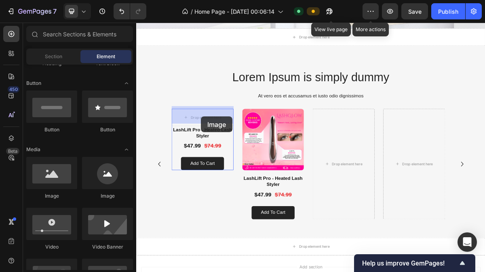
drag, startPoint x: 224, startPoint y: 152, endPoint x: 228, endPoint y: 192, distance: 40.6
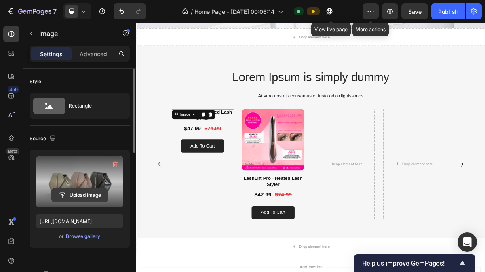
click at [91, 191] on input "file" at bounding box center [80, 195] width 56 height 14
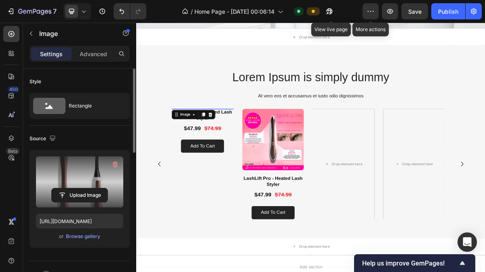
type input "[URL][DOMAIN_NAME]"
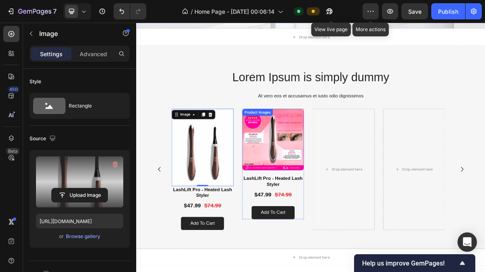
click at [328, 194] on img at bounding box center [327, 185] width 86 height 86
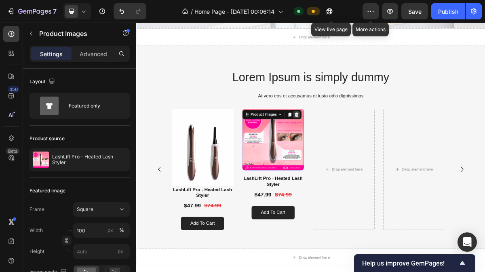
click at [357, 147] on icon at bounding box center [359, 150] width 6 height 6
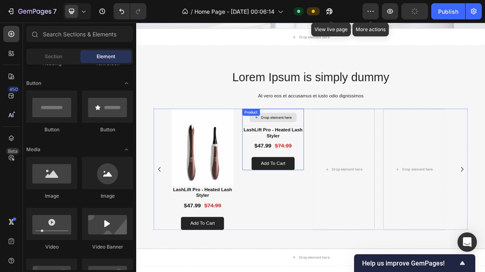
click at [319, 148] on div "Drop element here" at bounding box center [327, 154] width 66 height 13
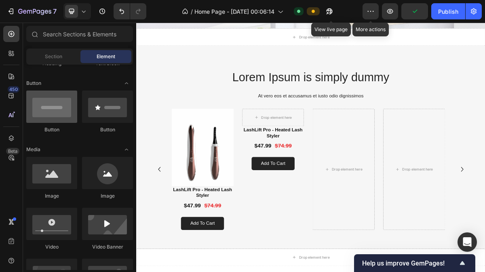
scroll to position [142, 0]
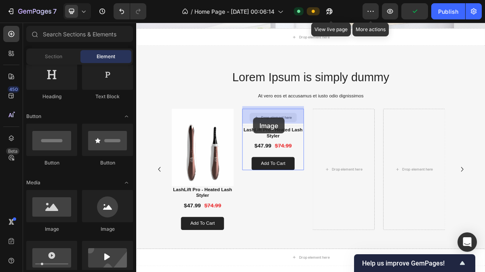
drag, startPoint x: 234, startPoint y: 209, endPoint x: 299, endPoint y: 155, distance: 85.0
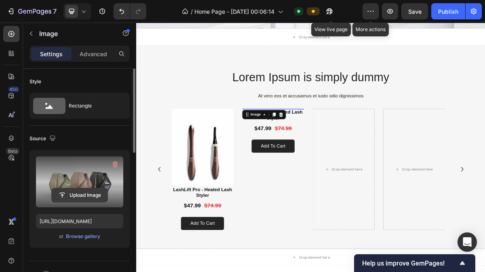
click at [82, 191] on input "file" at bounding box center [80, 195] width 56 height 14
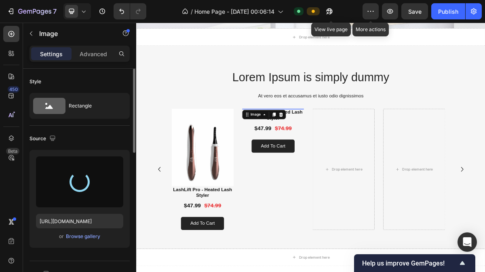
type input "[URL][DOMAIN_NAME]"
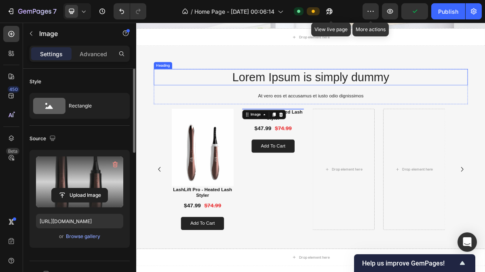
click at [485, 113] on div "Lorem Ipsum is simply dummy Heading At vero eos et accusamus et iusto odio dign…" at bounding box center [379, 111] width 437 height 49
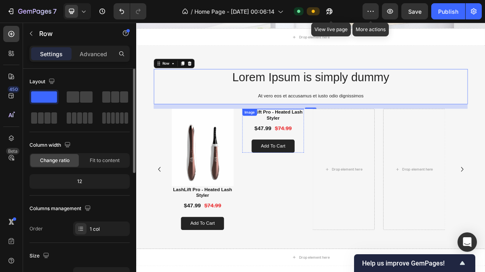
drag, startPoint x: 326, startPoint y: 182, endPoint x: 244, endPoint y: 205, distance: 84.3
click at [326, 142] on img at bounding box center [327, 142] width 86 height 0
click at [327, 142] on img at bounding box center [327, 142] width 86 height 0
click at [244, 205] on img at bounding box center [229, 196] width 86 height 108
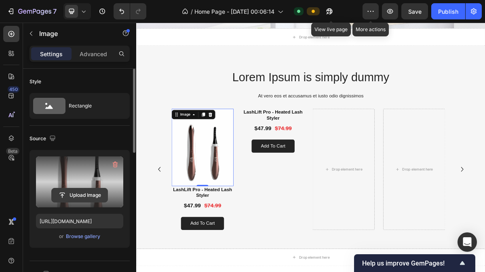
click at [85, 191] on input "file" at bounding box center [80, 195] width 56 height 14
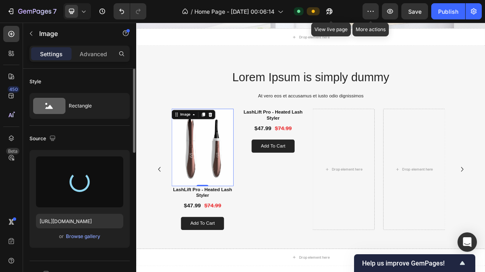
type input "[URL][DOMAIN_NAME]"
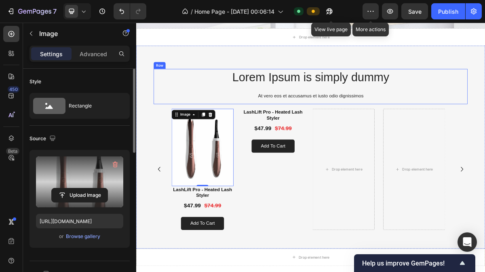
click at [220, 93] on h2 "Lorem Ipsum is simply dummy" at bounding box center [379, 98] width 437 height 23
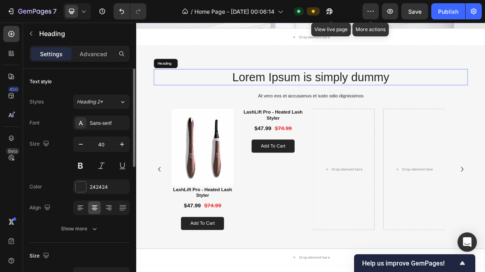
click at [285, 60] on div "Lorem Ipsum is simply dummy Heading At vero eos et accusamus et iusto odio dign…" at bounding box center [378, 196] width 485 height 282
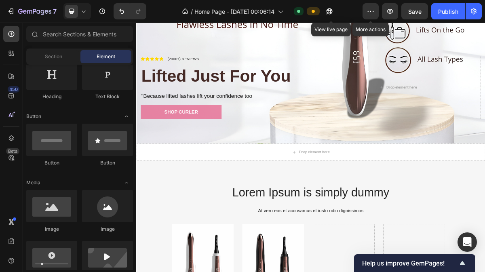
scroll to position [195, 0]
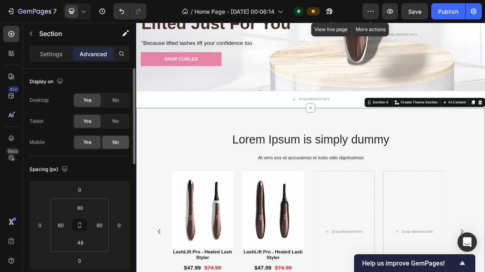
drag, startPoint x: 128, startPoint y: 142, endPoint x: 18, endPoint y: 158, distance: 111.6
click at [128, 142] on div "No" at bounding box center [115, 142] width 27 height 13
click at [91, 144] on div "Yes" at bounding box center [87, 142] width 27 height 13
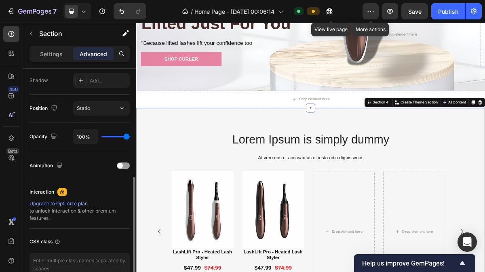
scroll to position [266, 0]
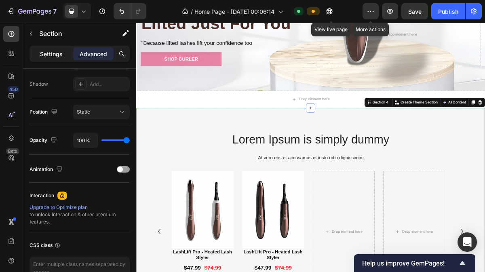
click at [35, 55] on div "Settings" at bounding box center [51, 53] width 40 height 13
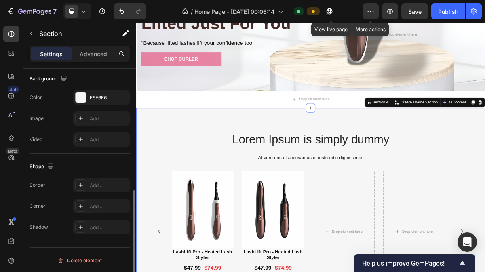
scroll to position [263, 0]
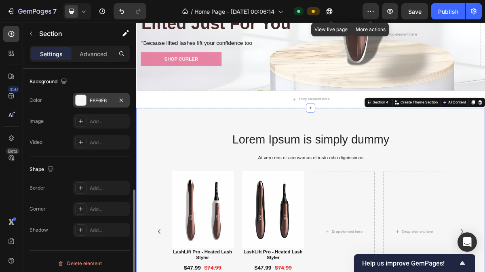
click at [95, 97] on div "F6F6F6" at bounding box center [101, 100] width 23 height 7
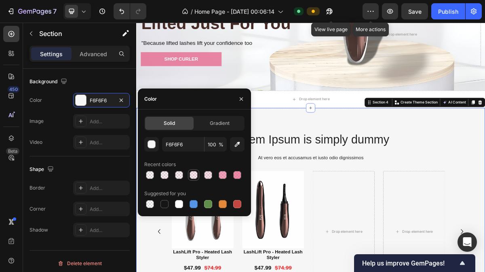
click at [193, 175] on div at bounding box center [194, 175] width 8 height 8
type input "E75480"
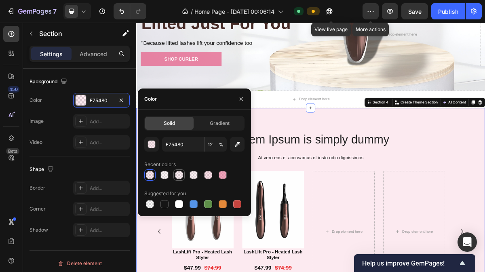
click at [176, 175] on div at bounding box center [179, 175] width 8 height 8
click at [154, 145] on div "button" at bounding box center [152, 145] width 8 height 8
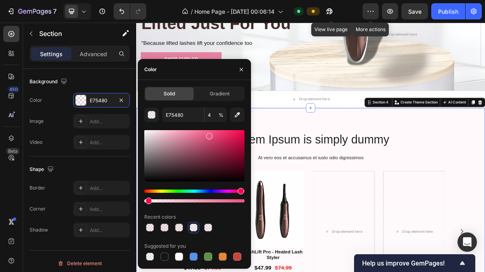
drag, startPoint x: 154, startPoint y: 201, endPoint x: 147, endPoint y: 207, distance: 9.7
click at [147, 207] on div "E75480 4 % Recent colors Suggested for you" at bounding box center [194, 185] width 100 height 155
type input "3"
click at [485, 179] on h2 "Lorem Ipsum is simply dummy" at bounding box center [379, 184] width 437 height 23
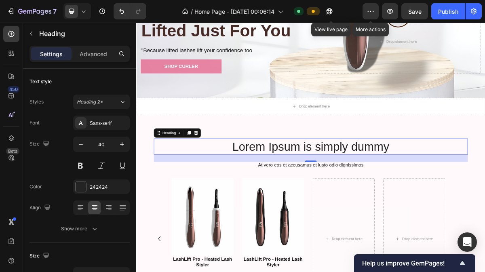
scroll to position [186, 0]
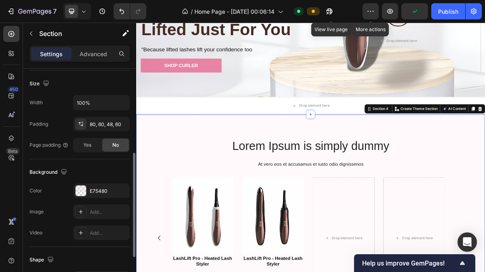
scroll to position [176, 0]
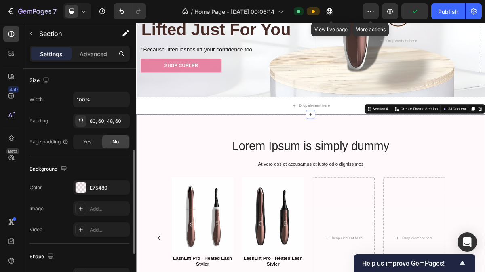
click at [97, 196] on div "The changes might be hidden by the video. Color E75480 Image Add... Video Add..." at bounding box center [80, 208] width 100 height 57
click at [95, 187] on div "E75480" at bounding box center [101, 187] width 23 height 7
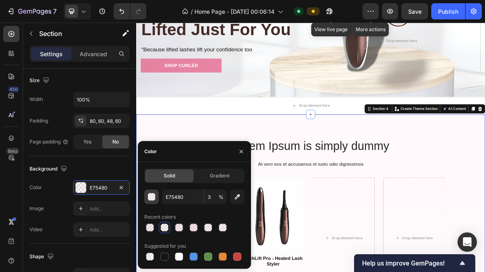
click at [148, 195] on div "button" at bounding box center [152, 197] width 8 height 8
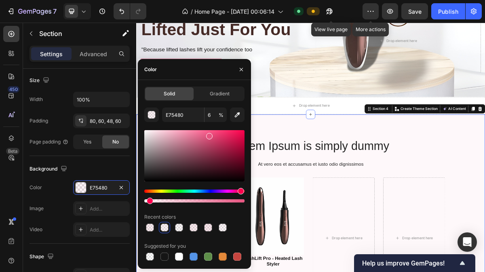
click at [149, 202] on div at bounding box center [150, 201] width 6 height 6
type input "4"
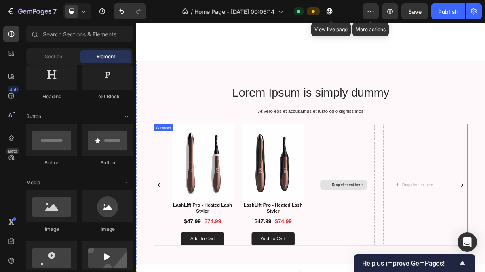
scroll to position [588, 0]
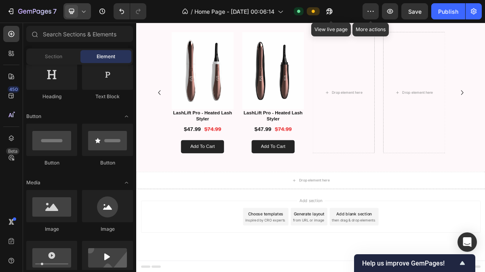
click at [86, 12] on icon at bounding box center [84, 11] width 8 height 8
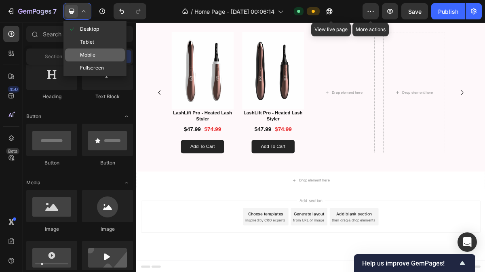
click at [89, 52] on span "Mobile" at bounding box center [87, 55] width 15 height 8
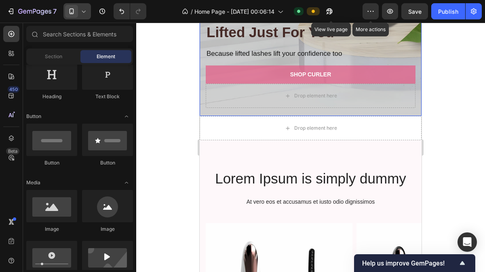
scroll to position [588, 0]
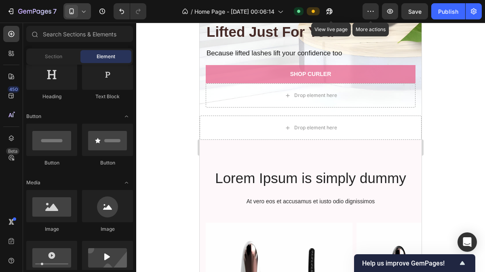
click at [85, 15] on icon at bounding box center [84, 11] width 8 height 8
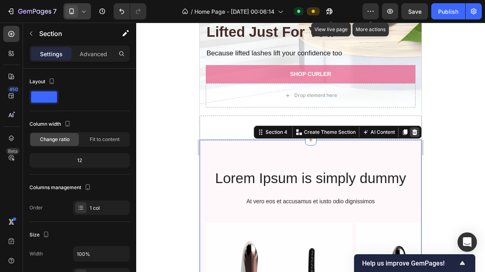
click at [412, 129] on icon at bounding box center [414, 132] width 5 height 6
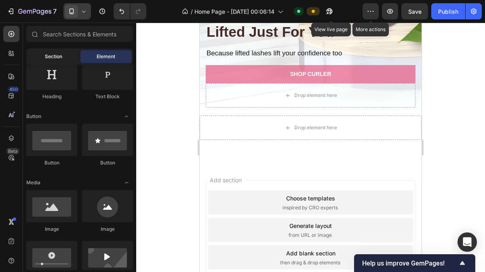
click at [71, 63] on div "Section" at bounding box center [53, 56] width 51 height 13
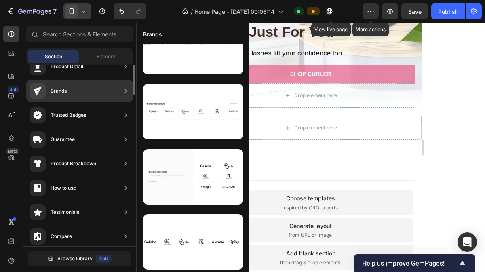
scroll to position [0, 0]
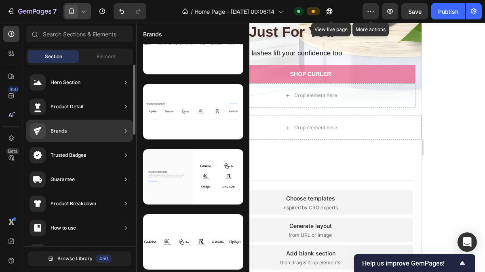
click at [112, 104] on div "Product Detail" at bounding box center [79, 106] width 107 height 23
click at [87, 105] on div "Product Detail" at bounding box center [79, 106] width 107 height 23
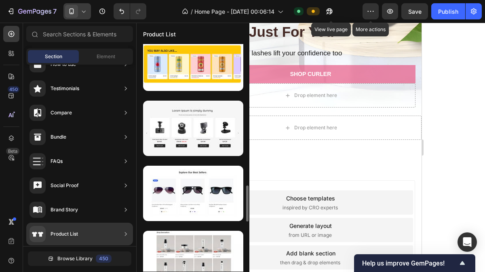
scroll to position [861, 0]
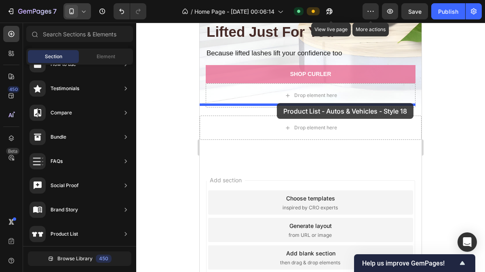
drag, startPoint x: 388, startPoint y: 160, endPoint x: 276, endPoint y: 104, distance: 125.0
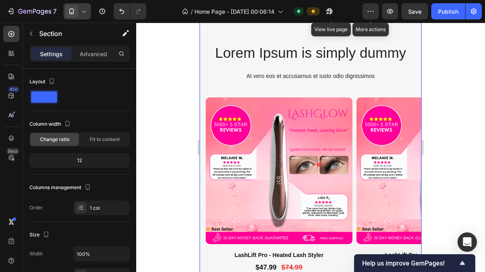
scroll to position [685, 0]
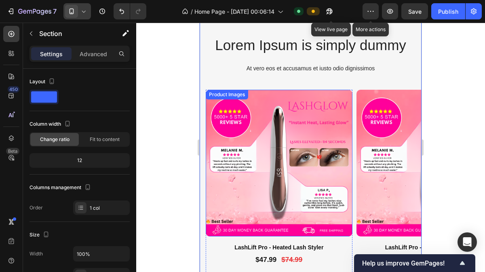
drag, startPoint x: 263, startPoint y: 121, endPoint x: 221, endPoint y: 103, distance: 45.3
click at [263, 121] on img at bounding box center [279, 163] width 147 height 147
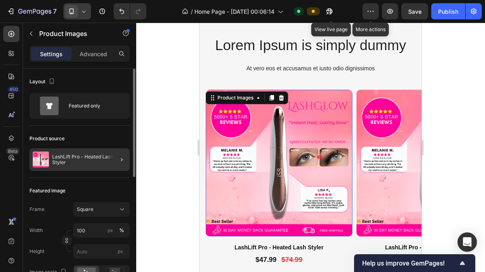
click at [121, 154] on div at bounding box center [118, 159] width 23 height 23
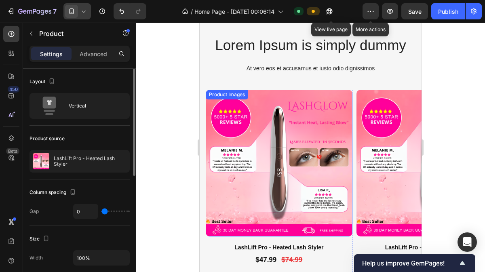
click at [276, 111] on img at bounding box center [279, 163] width 147 height 147
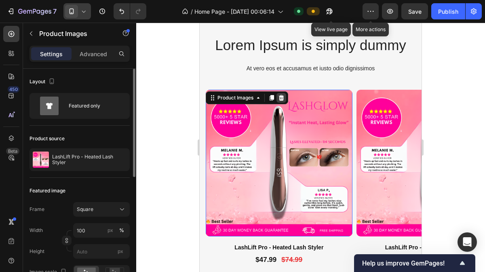
click at [283, 98] on icon at bounding box center [281, 98] width 5 height 6
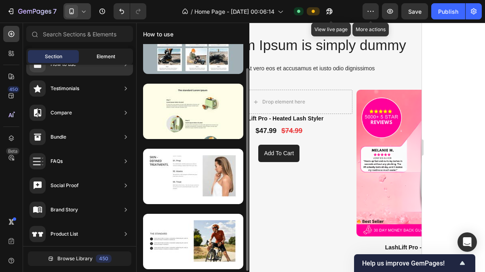
scroll to position [0, 0]
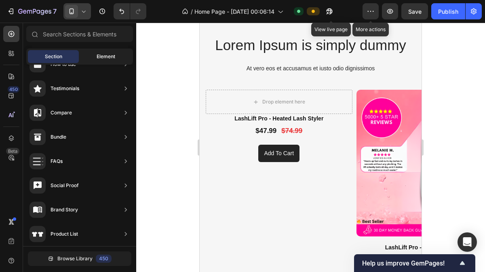
click at [107, 58] on span "Element" at bounding box center [106, 56] width 19 height 7
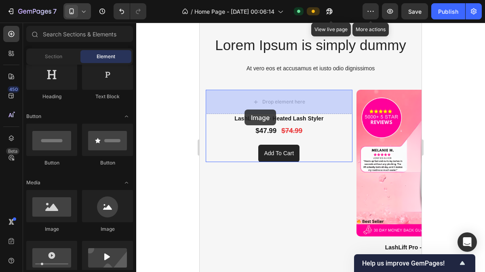
drag, startPoint x: 269, startPoint y: 229, endPoint x: 245, endPoint y: 100, distance: 131.7
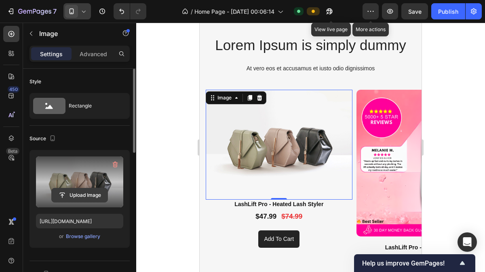
click at [87, 188] on input "file" at bounding box center [80, 195] width 56 height 14
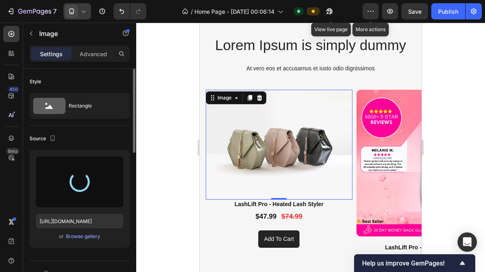
type input "[URL][DOMAIN_NAME]"
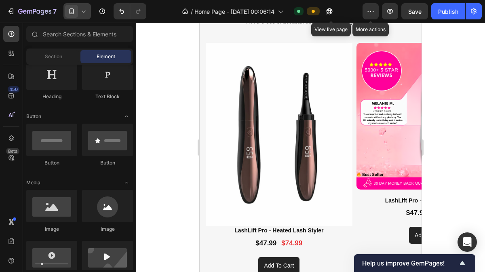
scroll to position [749, 0]
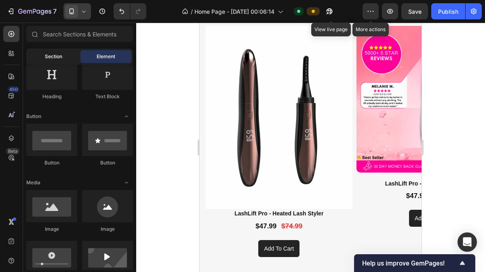
click at [67, 60] on div "Section" at bounding box center [53, 56] width 51 height 13
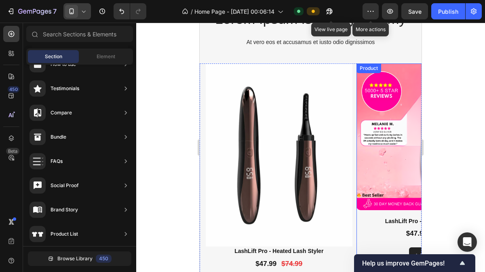
scroll to position [711, 0]
